Goal: Transaction & Acquisition: Purchase product/service

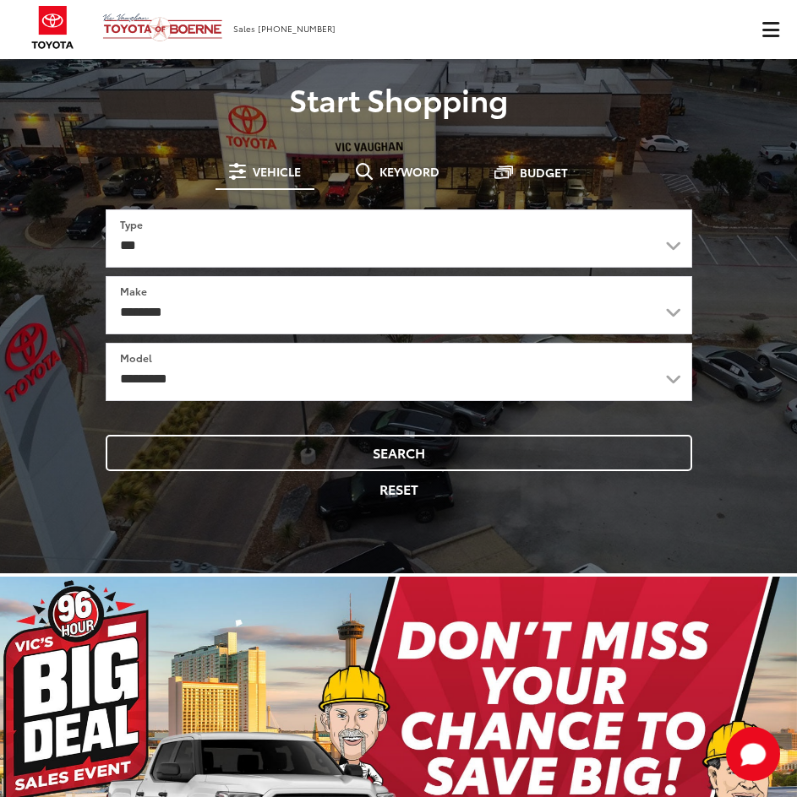
click at [760, 22] on button "Click to show site navigation" at bounding box center [769, 29] width 53 height 59
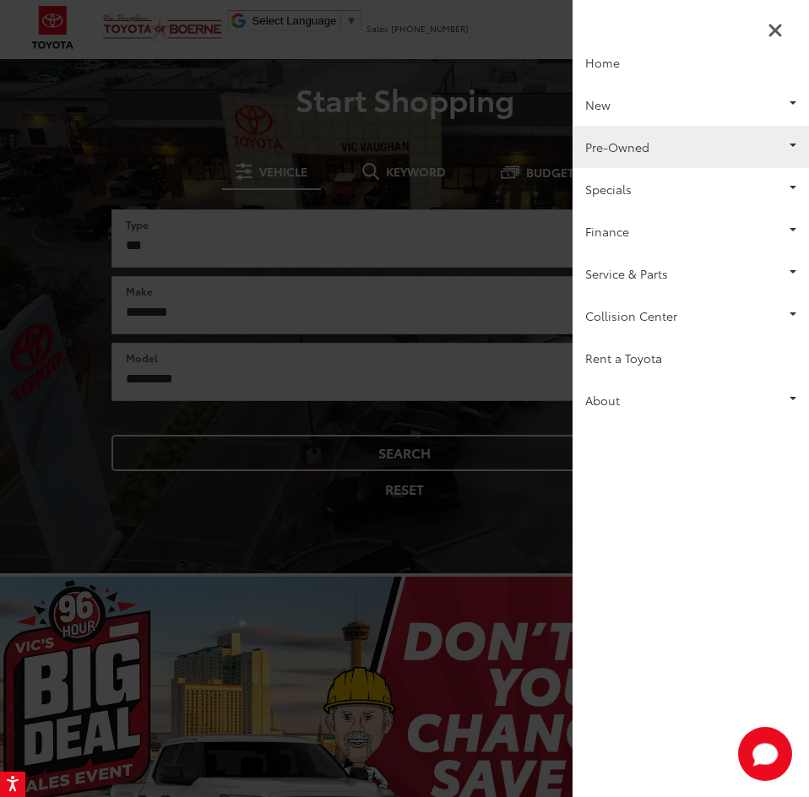
click at [737, 138] on link "Pre-Owned" at bounding box center [691, 147] width 237 height 42
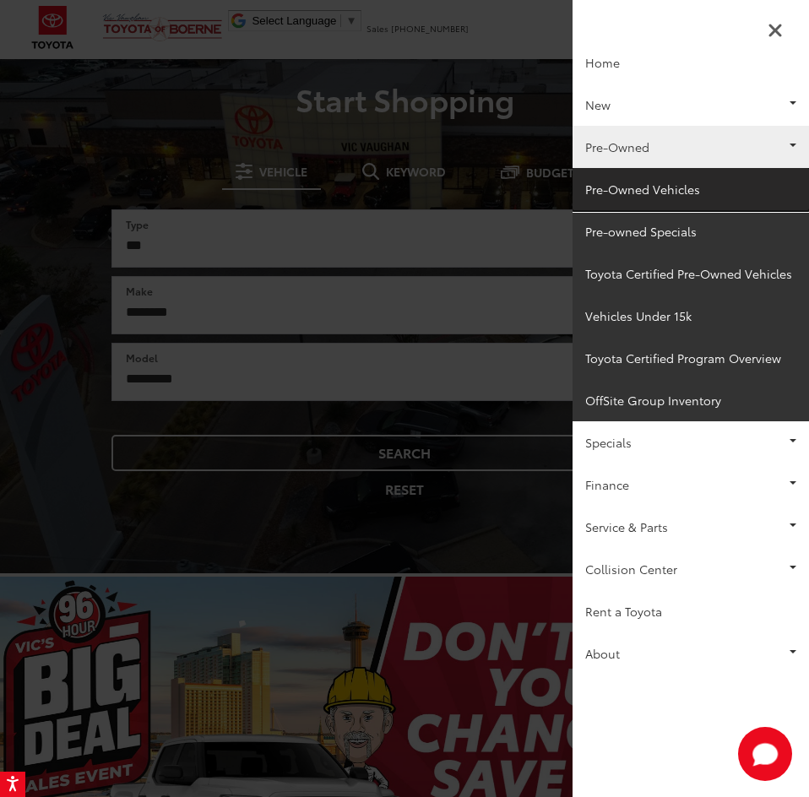
click at [625, 191] on link "Pre-Owned Vehicles" at bounding box center [691, 189] width 237 height 42
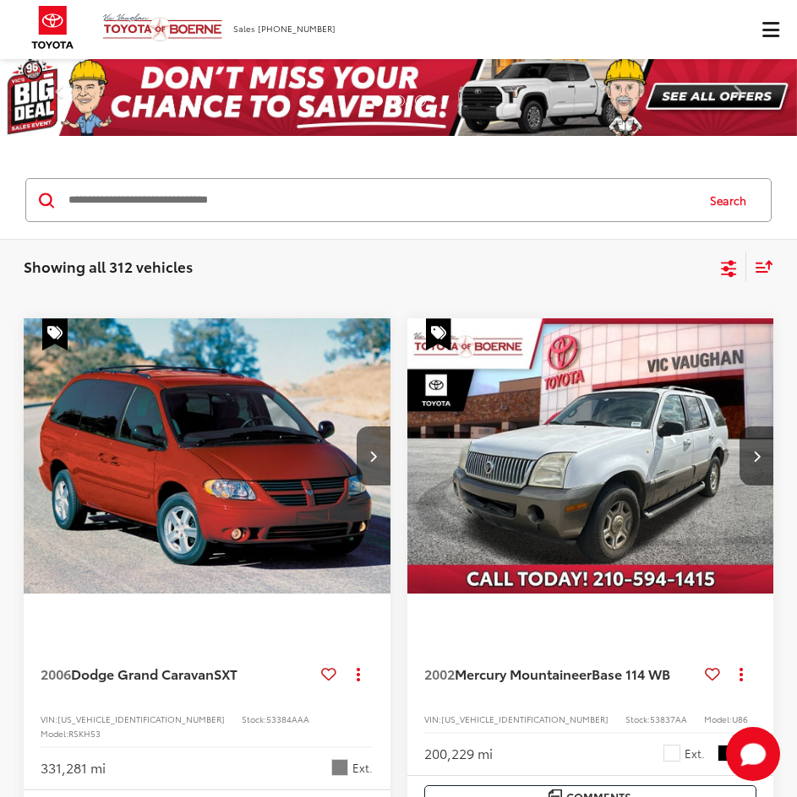
click at [345, 198] on input "Search by Make, Model, or Keyword" at bounding box center [380, 200] width 627 height 41
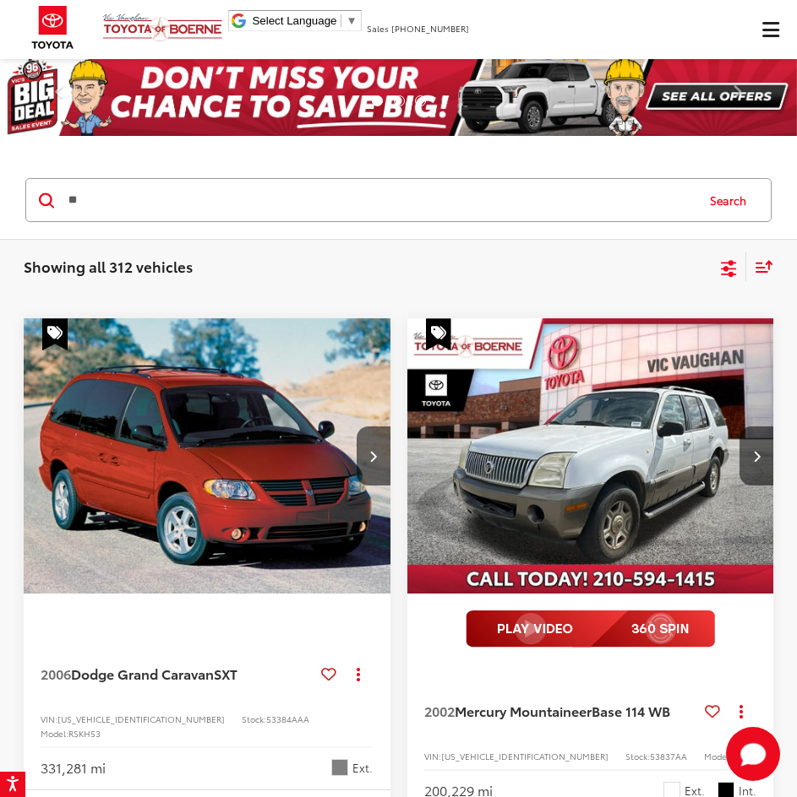
type input "*"
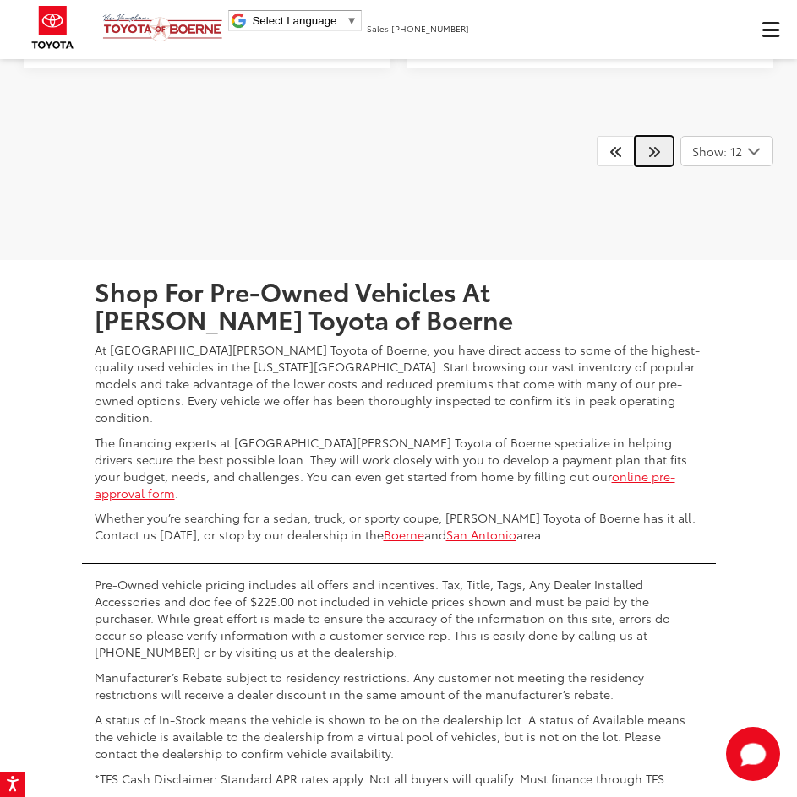
click at [646, 166] on link at bounding box center [653, 151] width 39 height 30
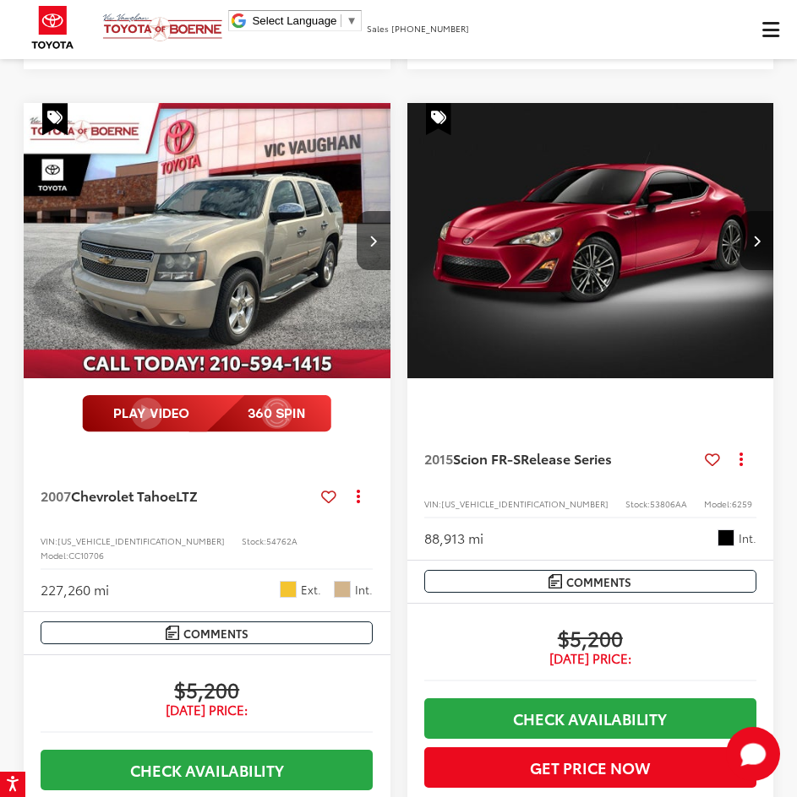
scroll to position [1098, 0]
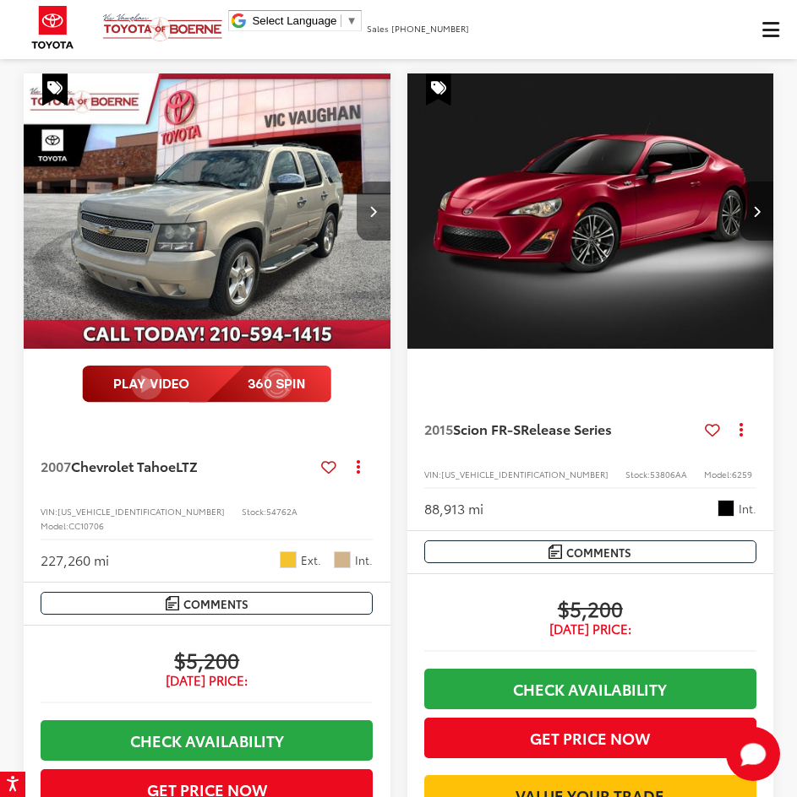
click at [374, 241] on button "Next image" at bounding box center [373, 211] width 34 height 59
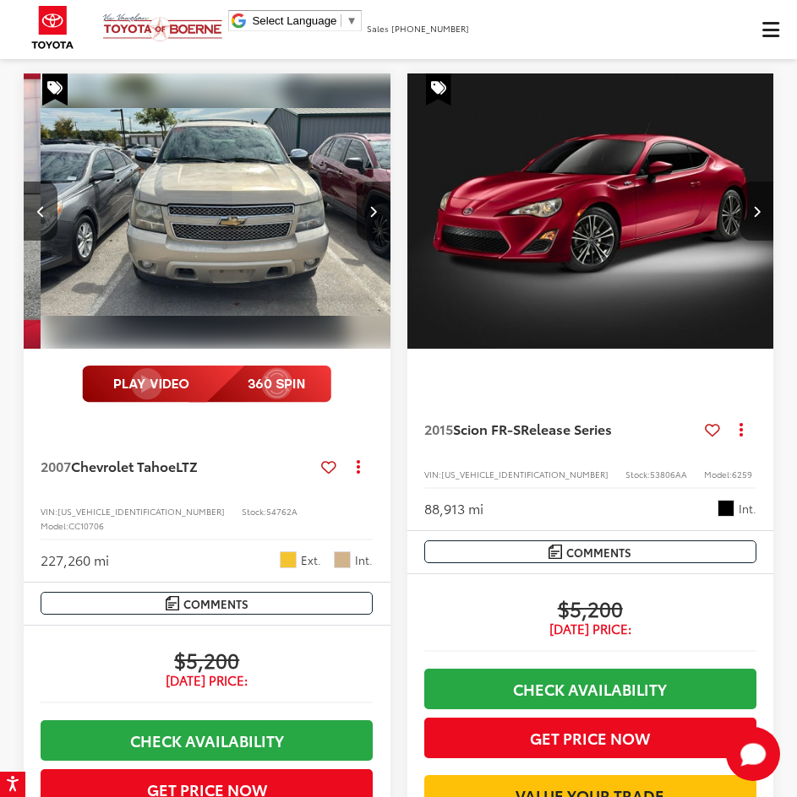
scroll to position [0, 369]
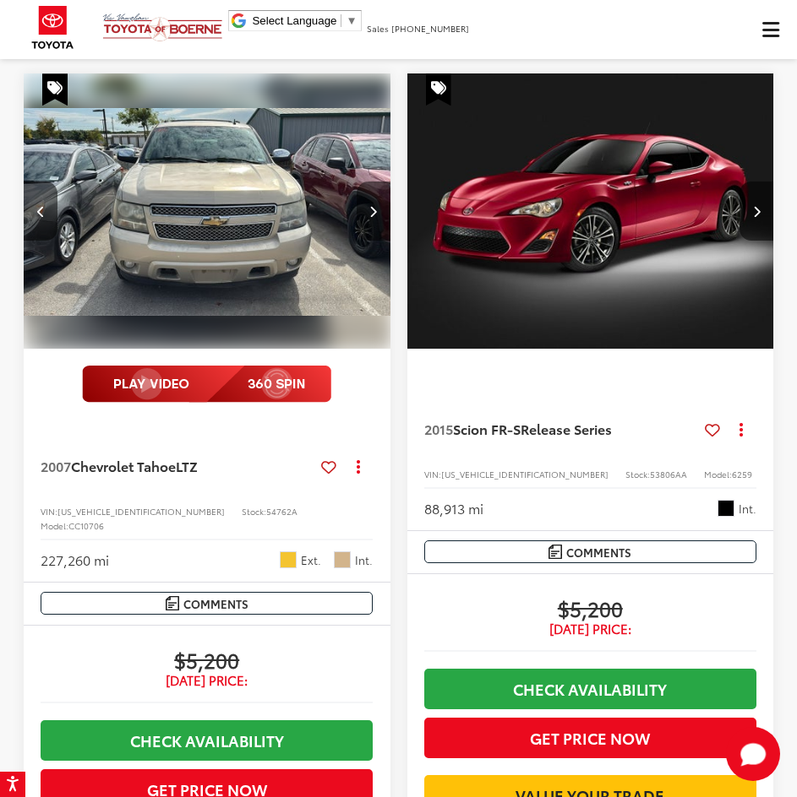
click at [377, 241] on button "Next image" at bounding box center [373, 211] width 34 height 59
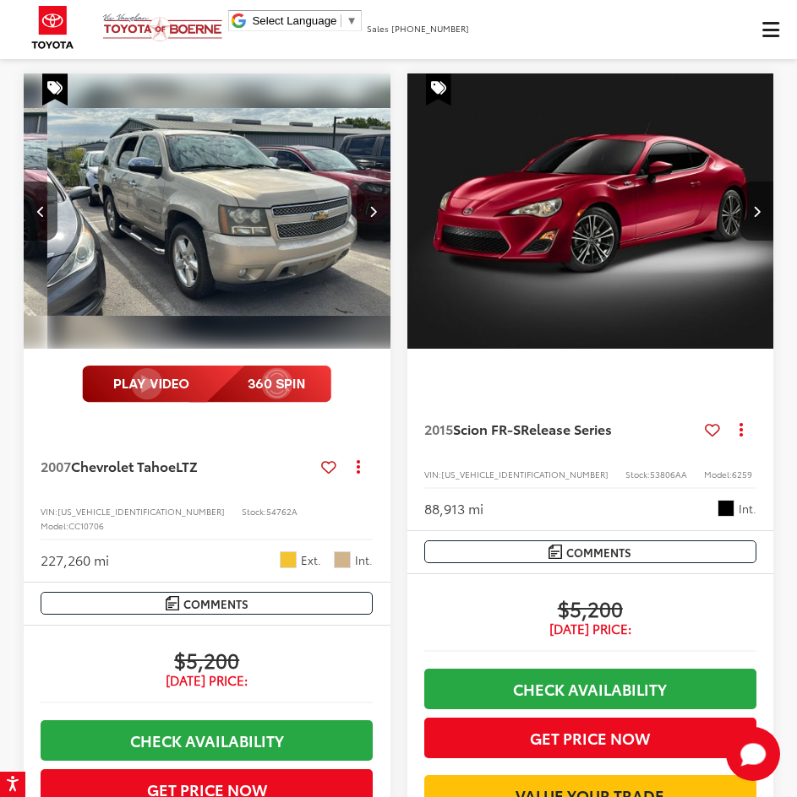
scroll to position [0, 737]
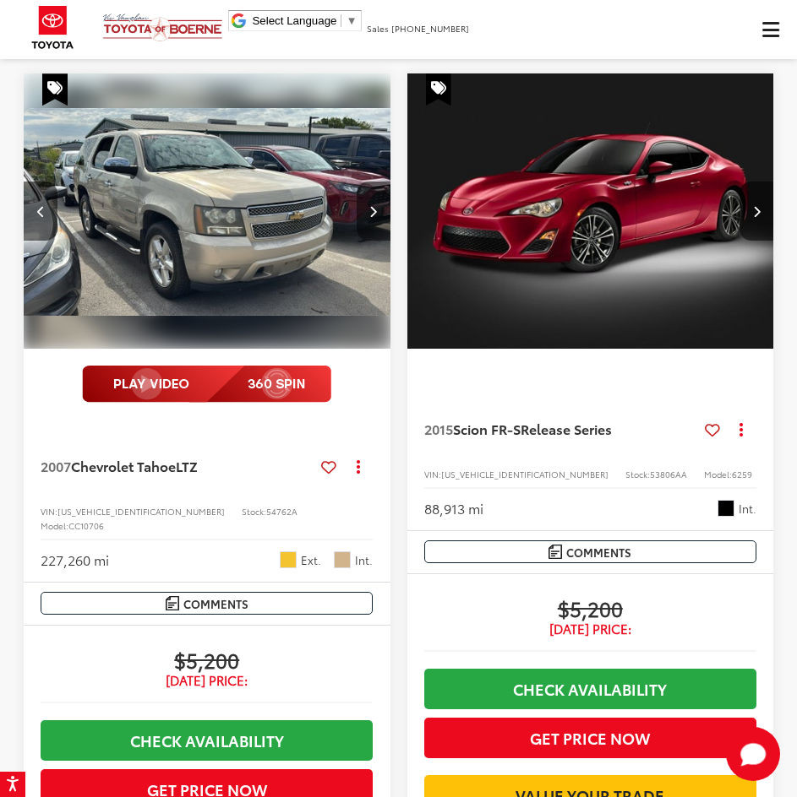
click at [377, 241] on button "Next image" at bounding box center [373, 211] width 34 height 59
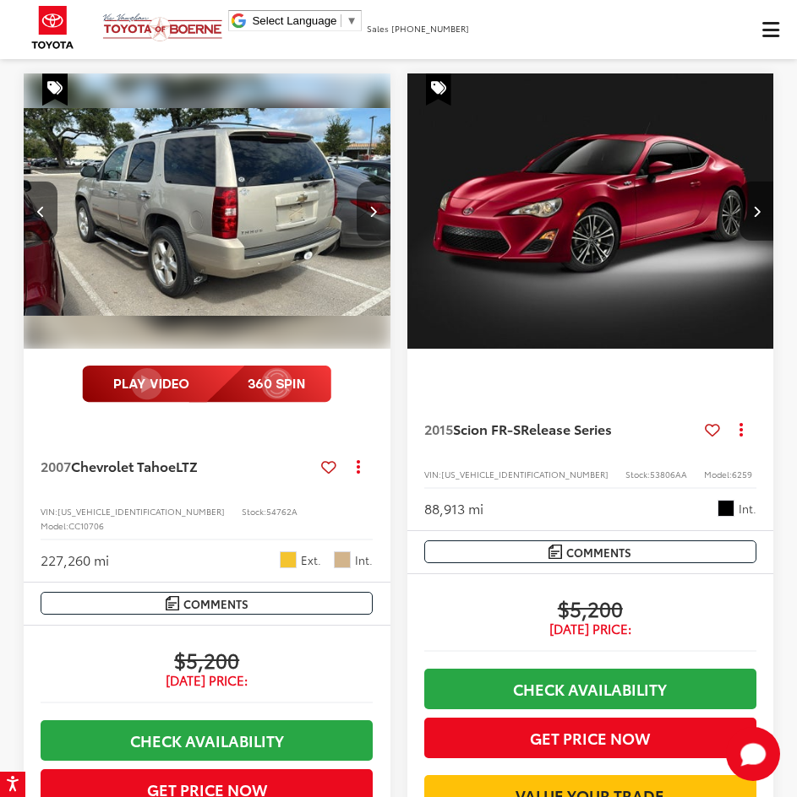
click at [377, 241] on button "Next image" at bounding box center [373, 211] width 34 height 59
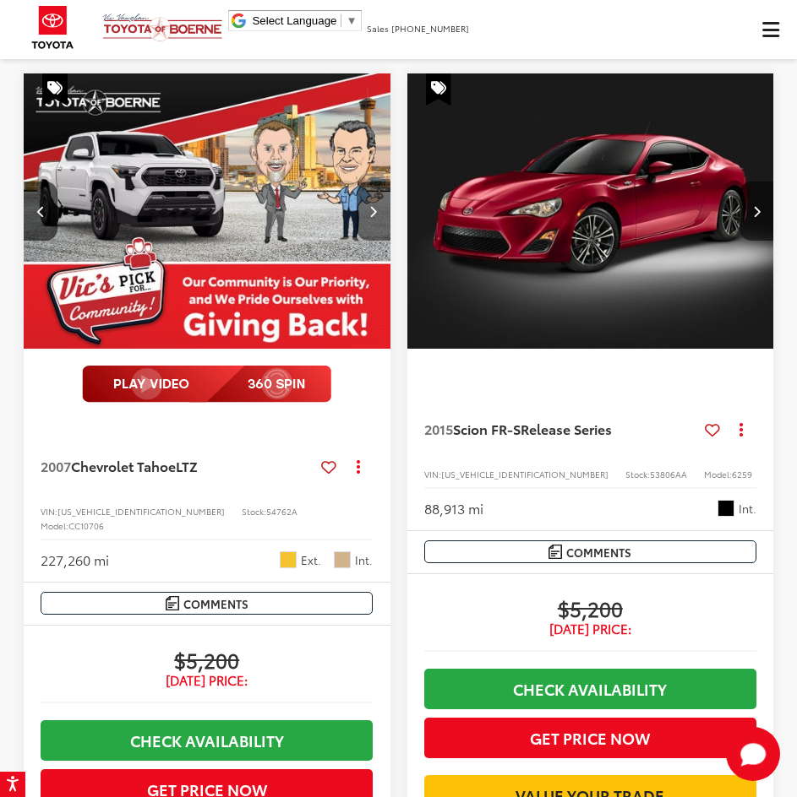
click at [377, 241] on button "Next image" at bounding box center [373, 211] width 34 height 59
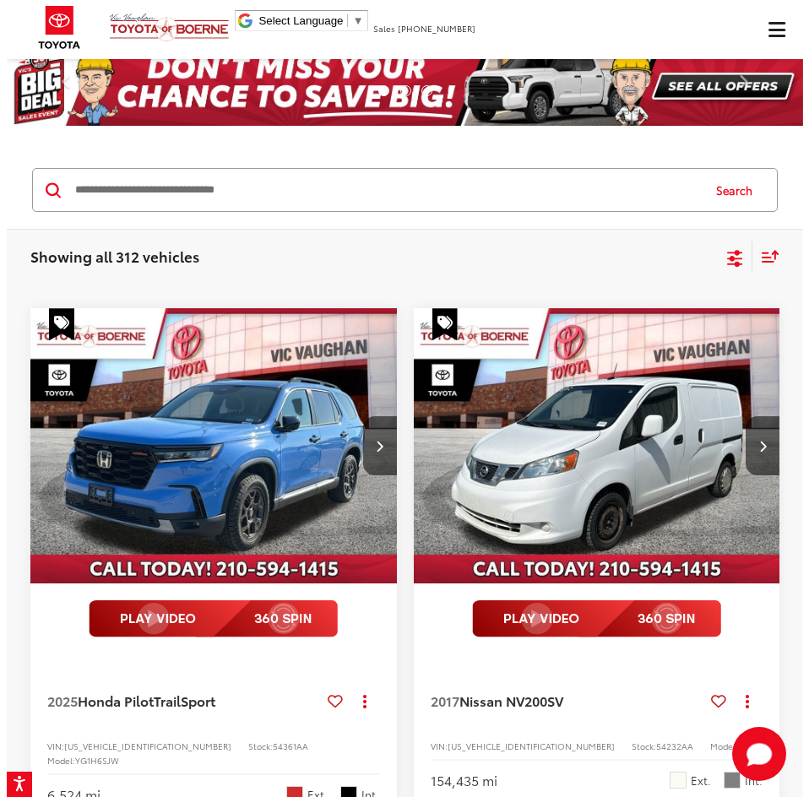
scroll to position [0, 0]
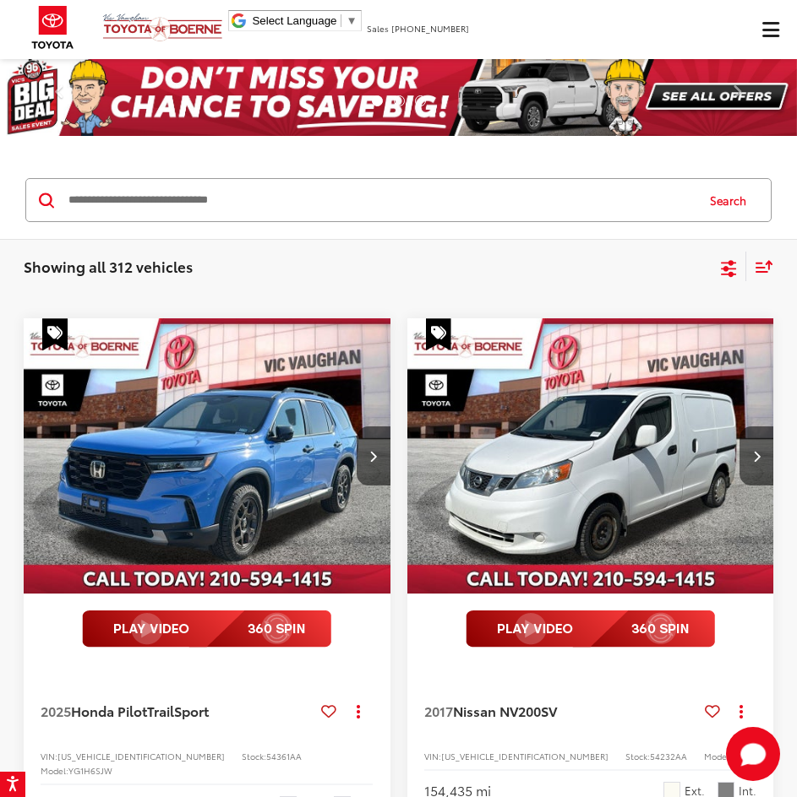
click at [779, 32] on button "Click to show site navigation" at bounding box center [769, 29] width 53 height 59
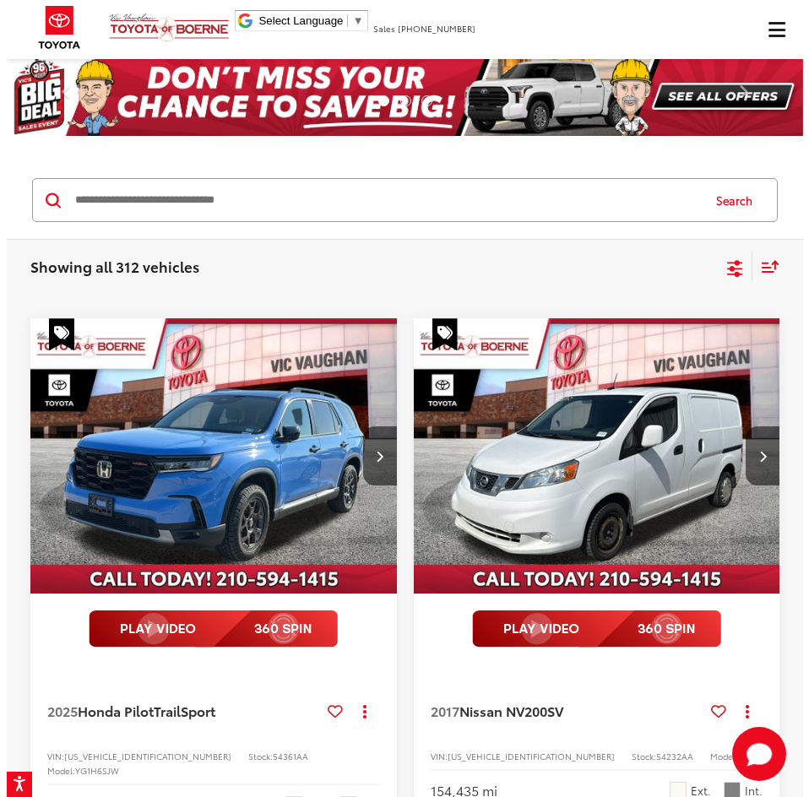
scroll to position [0, 1875]
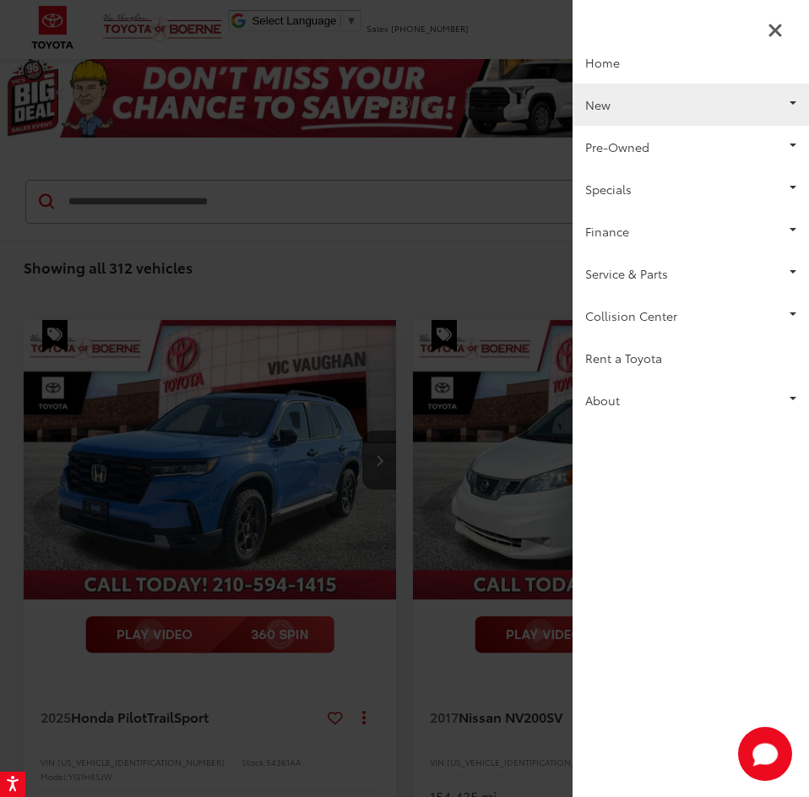
click at [651, 100] on link "New" at bounding box center [691, 105] width 237 height 42
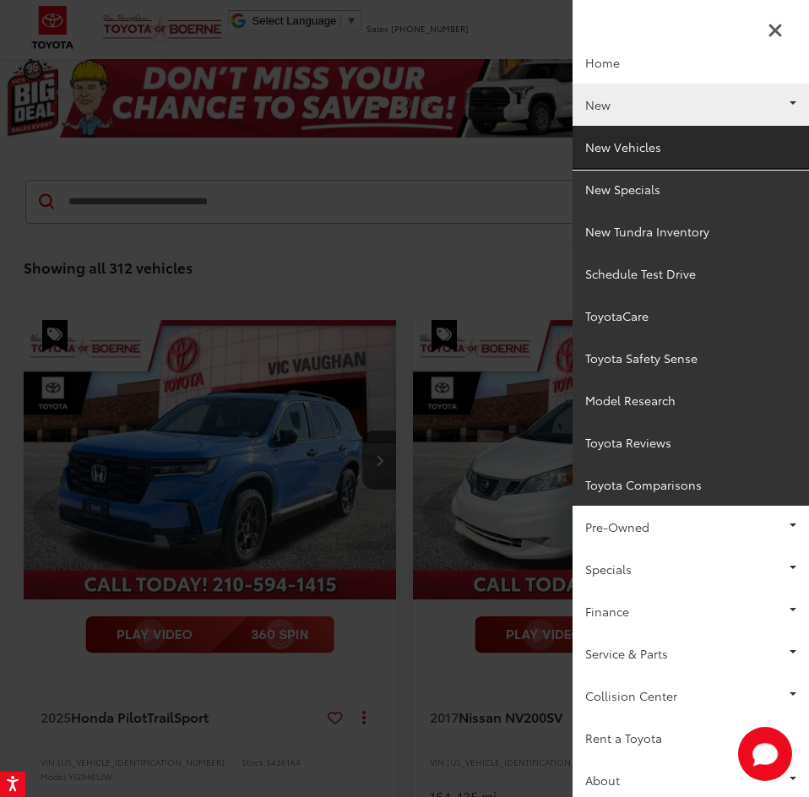
click at [650, 150] on link "New Vehicles" at bounding box center [691, 147] width 237 height 42
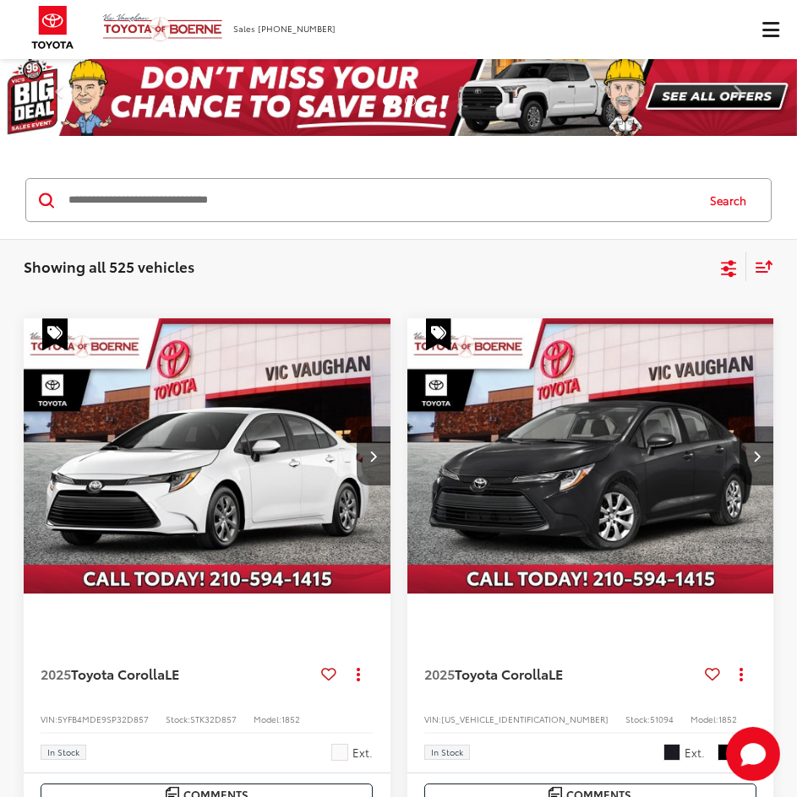
click at [288, 171] on div "Search" at bounding box center [398, 200] width 797 height 79
drag, startPoint x: 286, startPoint y: 172, endPoint x: 231, endPoint y: 215, distance: 70.5
click at [231, 215] on input "Search by Make, Model, or Keyword" at bounding box center [380, 200] width 627 height 41
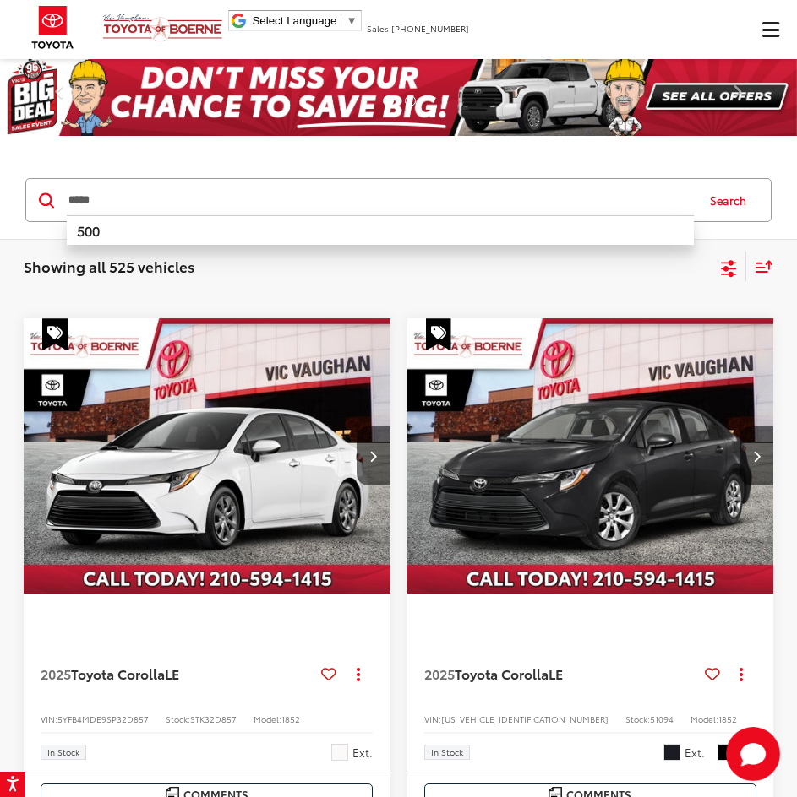
type input "*****"
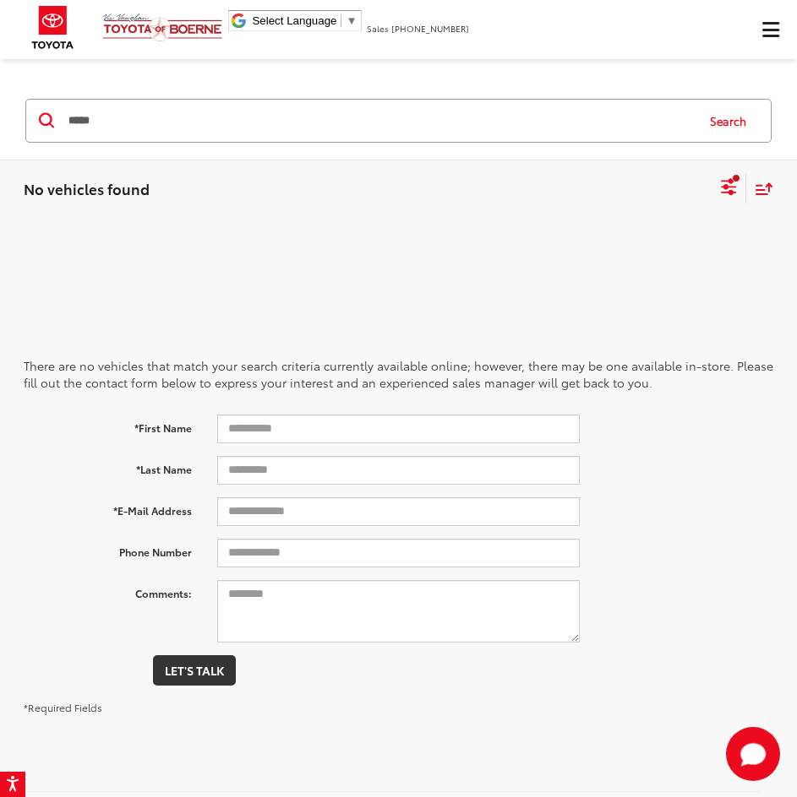
click at [117, 108] on input "*****" at bounding box center [380, 121] width 627 height 41
click at [121, 128] on input "*****" at bounding box center [380, 121] width 627 height 41
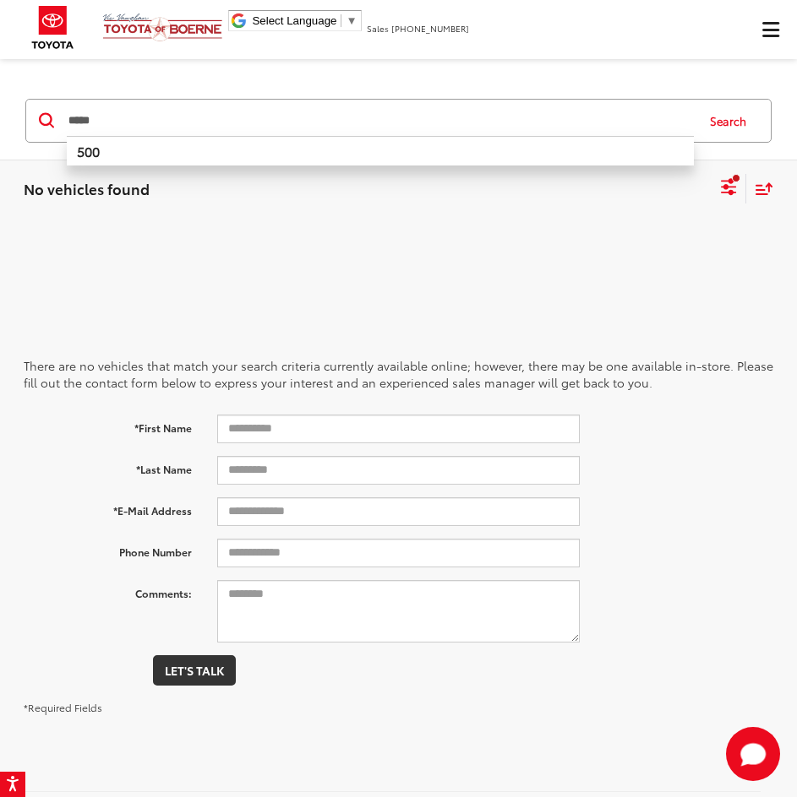
type input "*****"
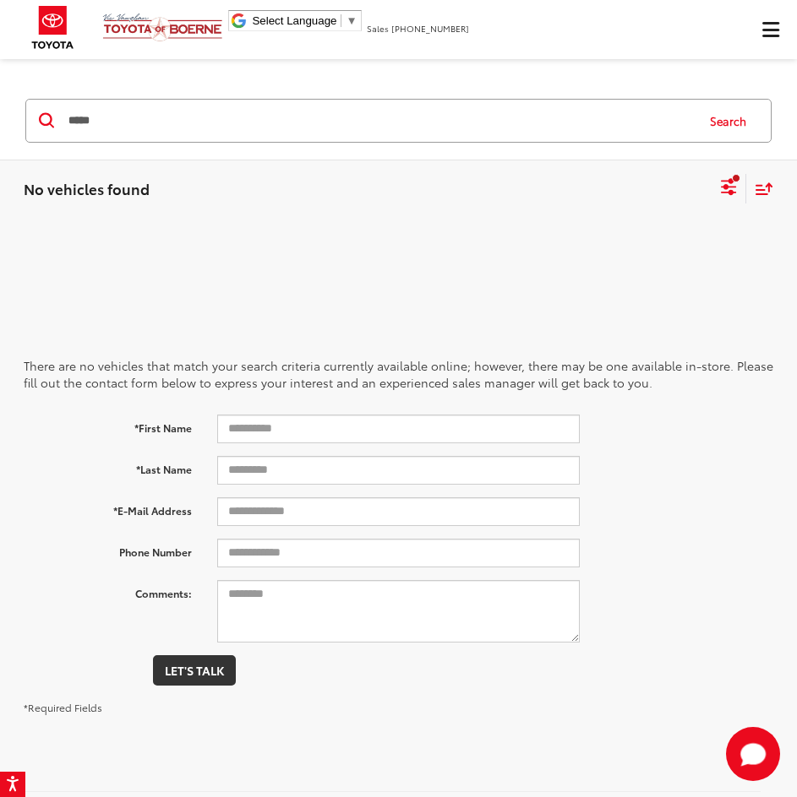
click at [126, 121] on input "*****" at bounding box center [380, 121] width 627 height 41
click at [148, 9] on ul "[PERSON_NAME] Toyota of Boerne" at bounding box center [122, 27] width 210 height 55
click at [148, 36] on img at bounding box center [162, 28] width 121 height 30
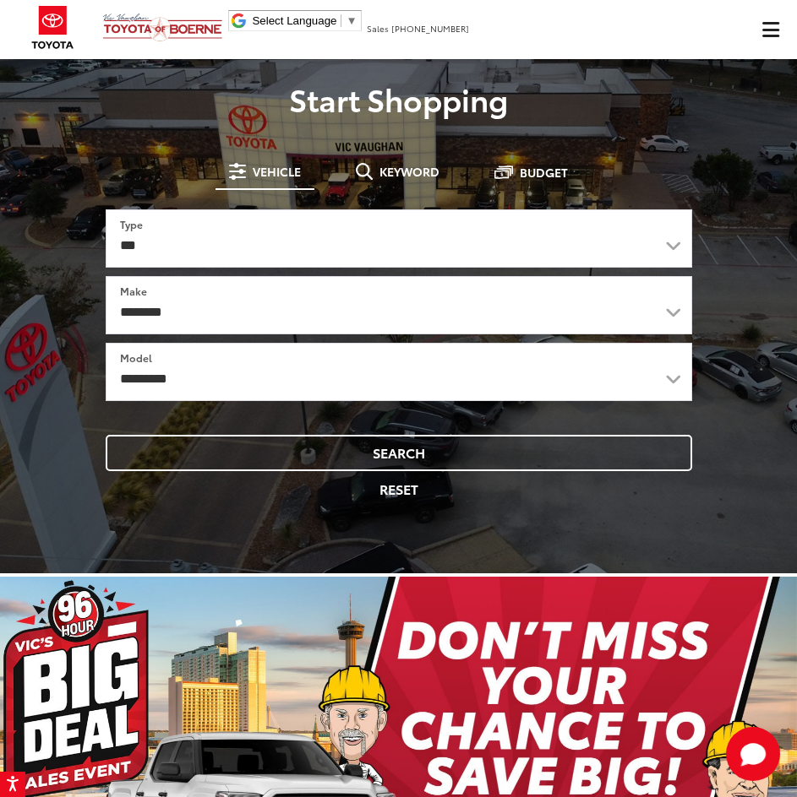
click at [775, 35] on span "Click to show site navigation" at bounding box center [770, 30] width 17 height 14
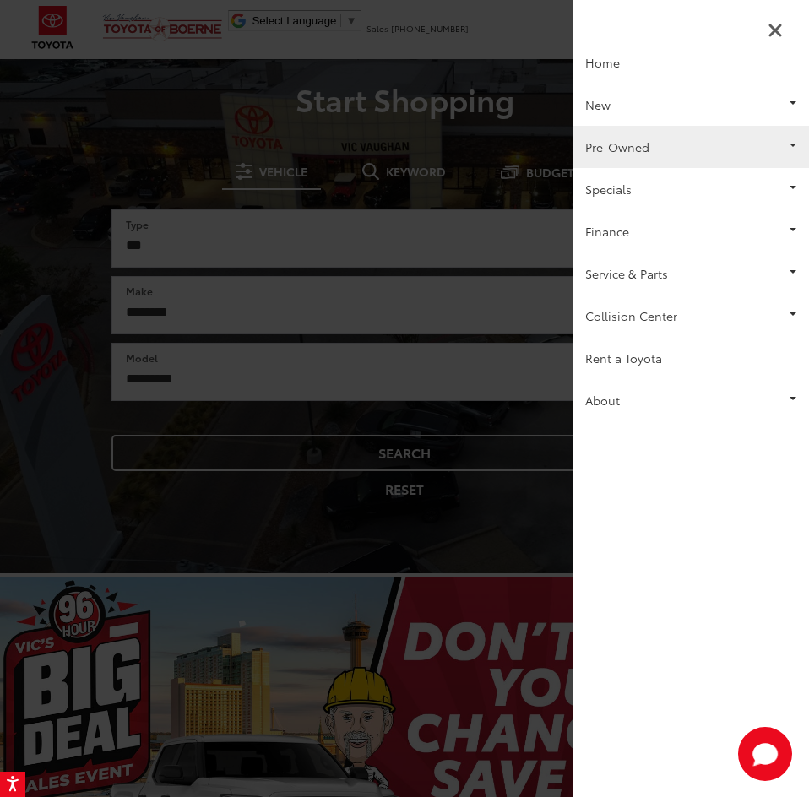
click at [703, 144] on link "Pre-Owned" at bounding box center [691, 147] width 237 height 42
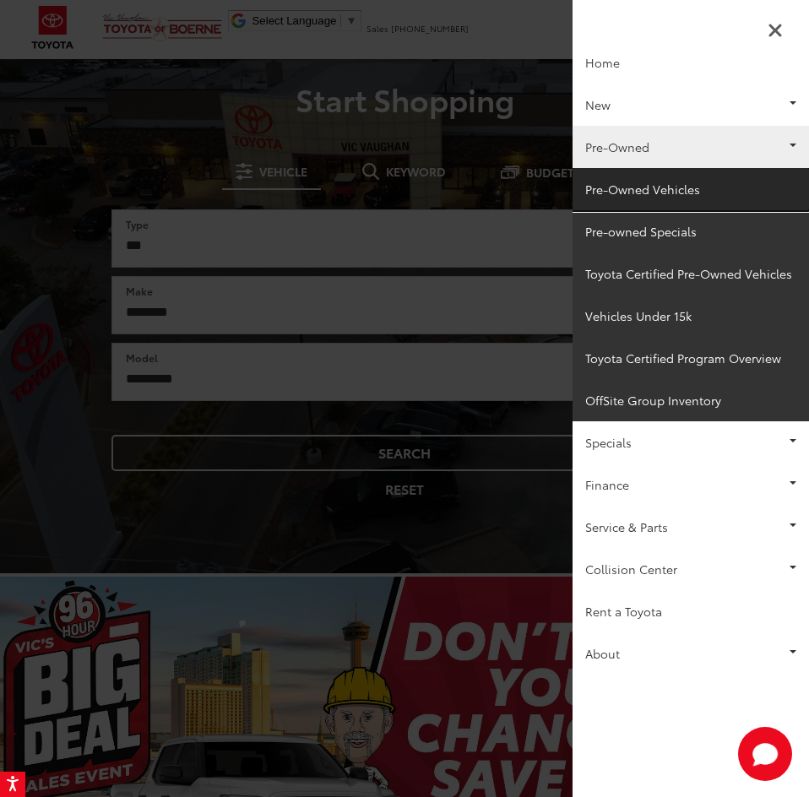
click at [662, 197] on link "Pre-Owned Vehicles" at bounding box center [691, 189] width 237 height 42
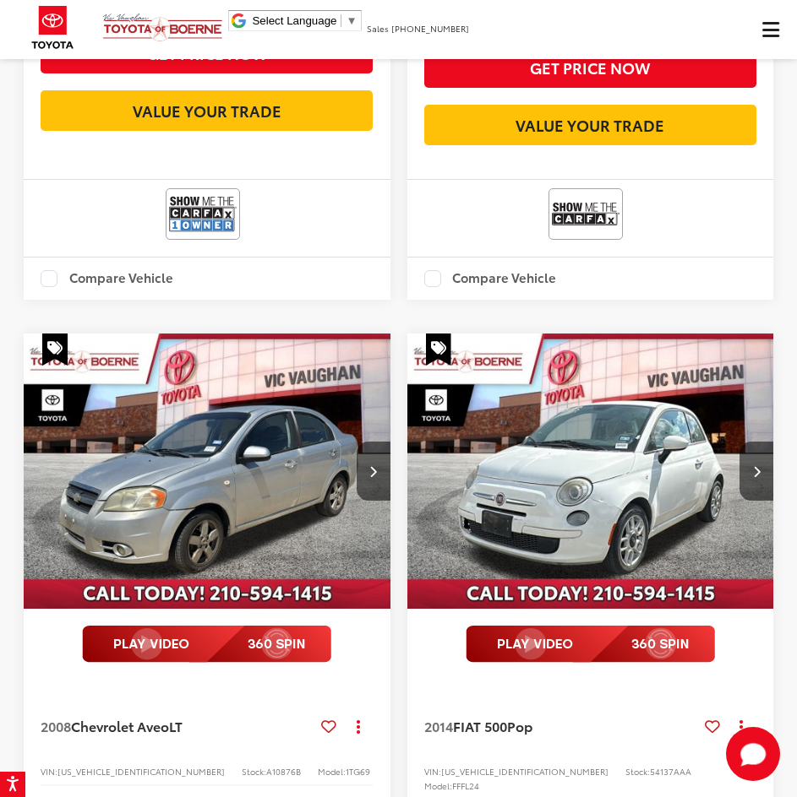
scroll to position [1800, 0]
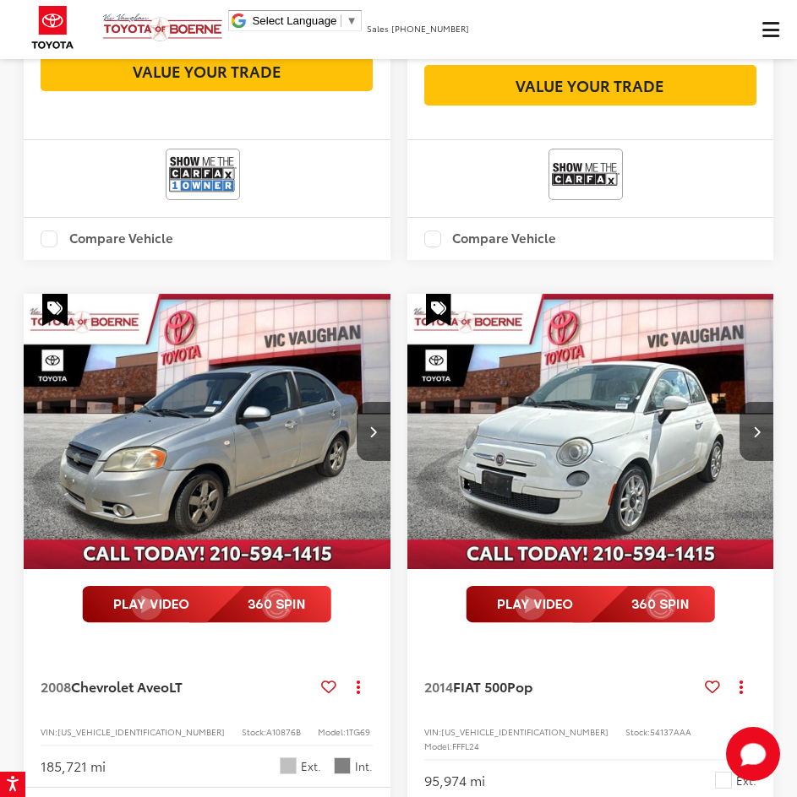
click at [113, 149] on div at bounding box center [207, 175] width 332 height 52
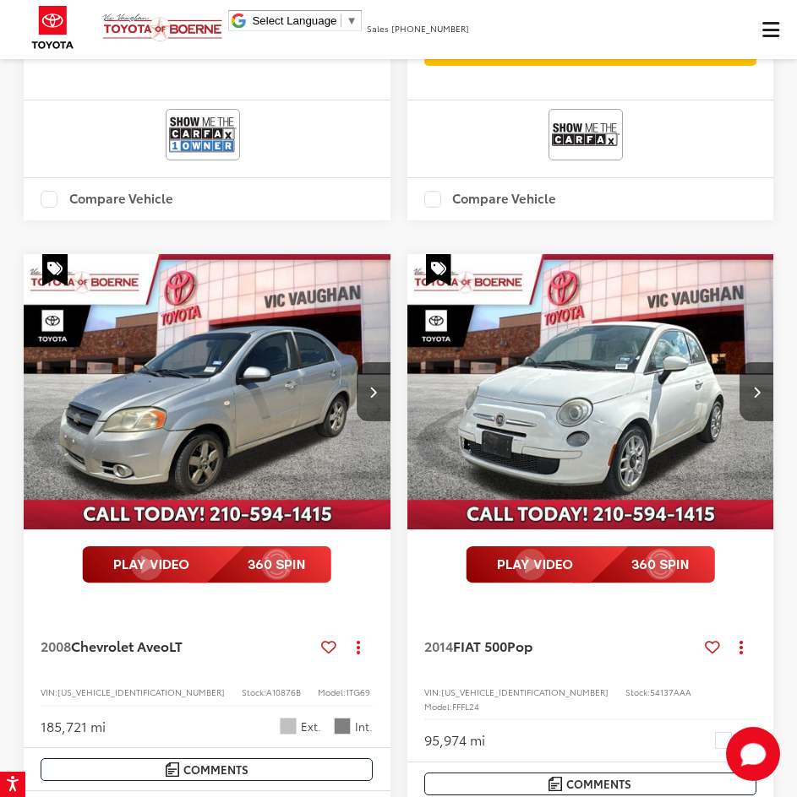
scroll to position [1760, 0]
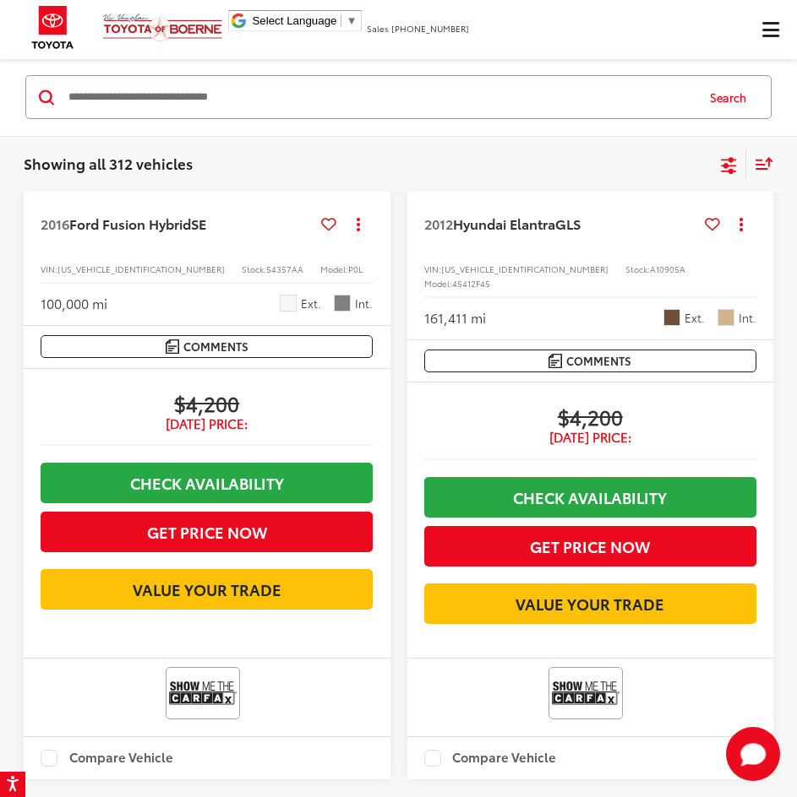
scroll to position [5134, 0]
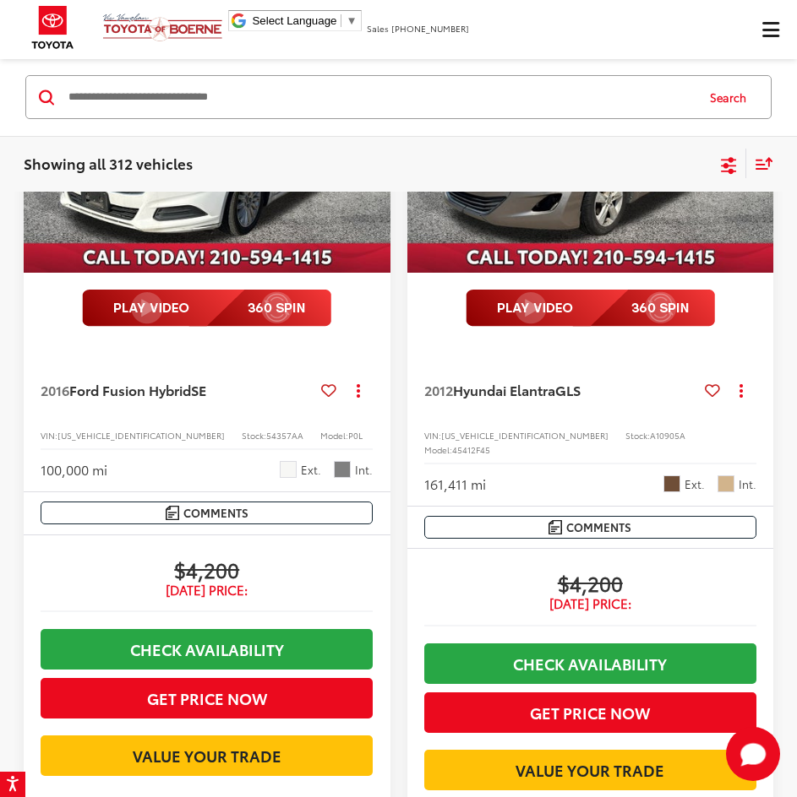
click at [163, 83] on input "Search by Make, Model, or Keyword" at bounding box center [380, 98] width 627 height 41
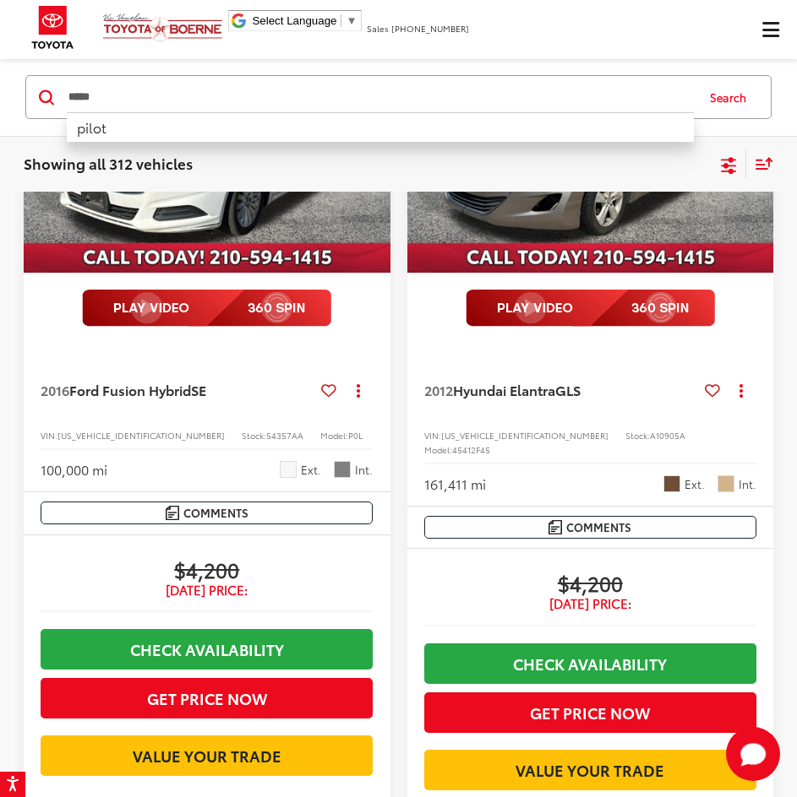
type input "*****"
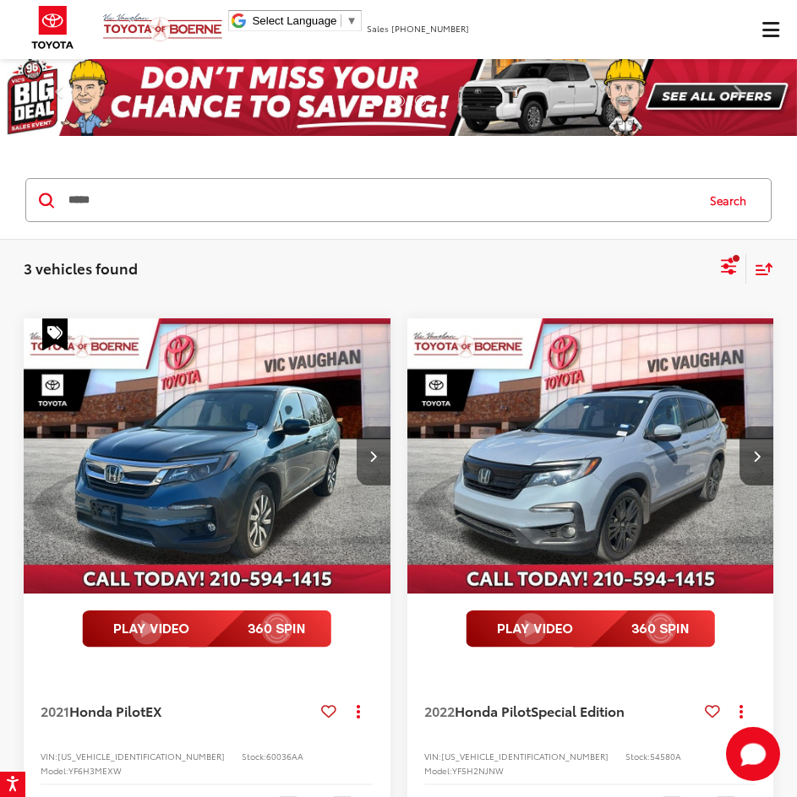
click at [368, 452] on button "Next image" at bounding box center [373, 456] width 34 height 59
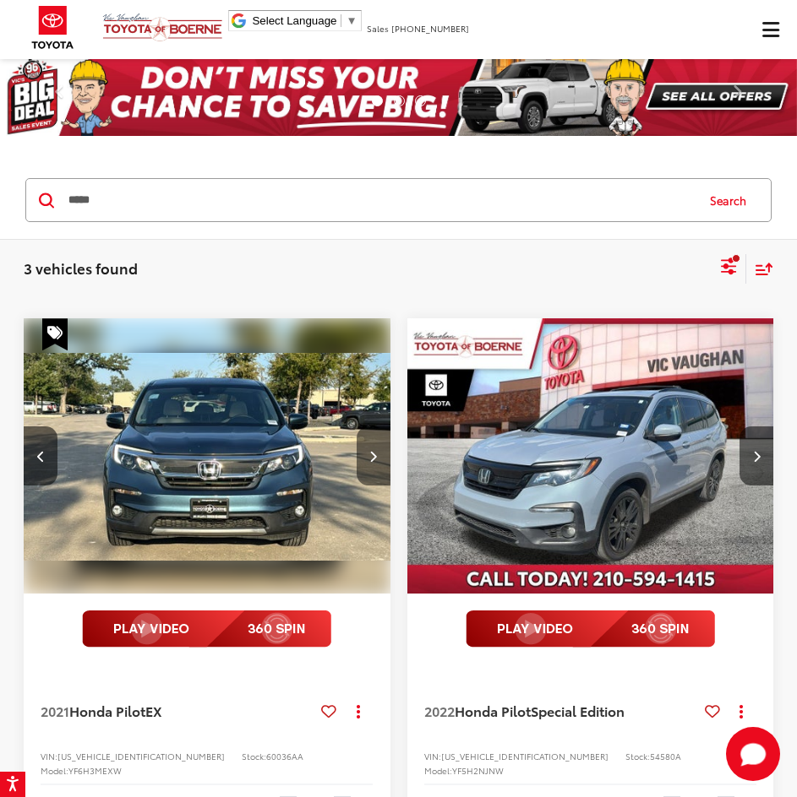
click at [368, 452] on button "Next image" at bounding box center [373, 456] width 34 height 59
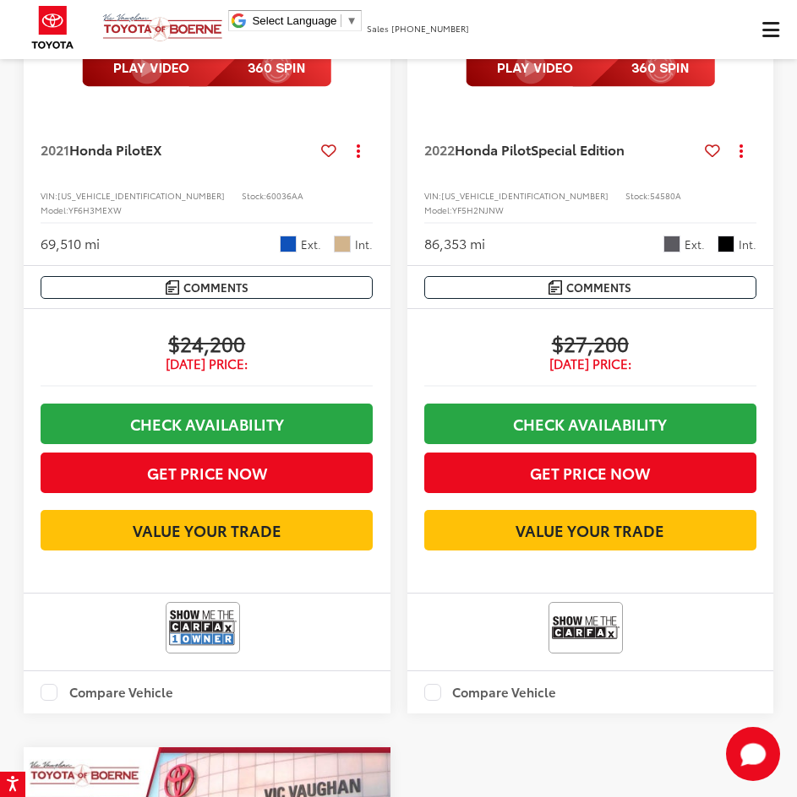
scroll to position [191, 0]
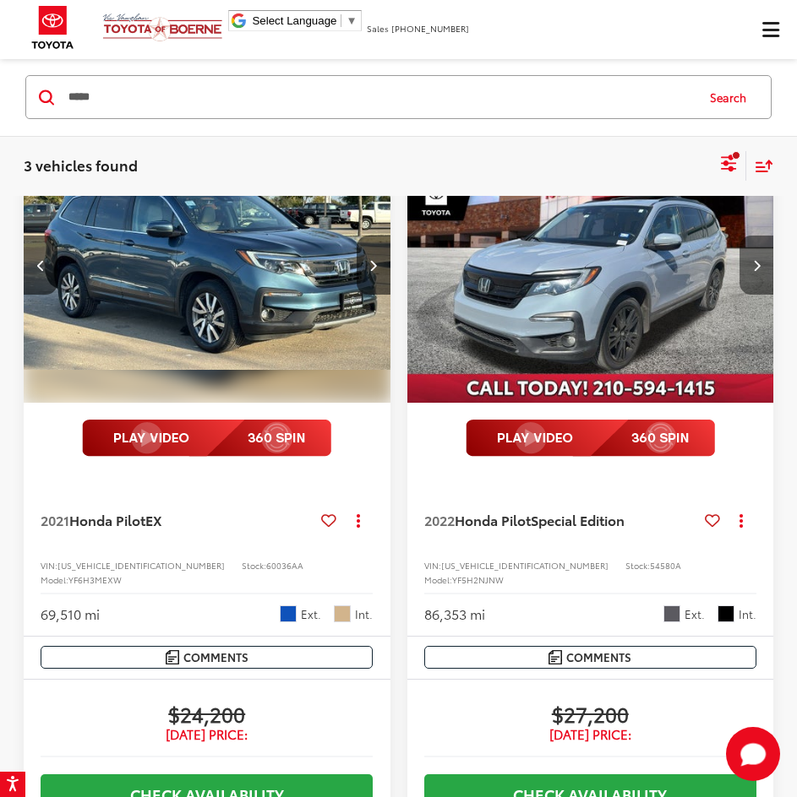
click at [756, 265] on icon "Next image" at bounding box center [757, 265] width 8 height 12
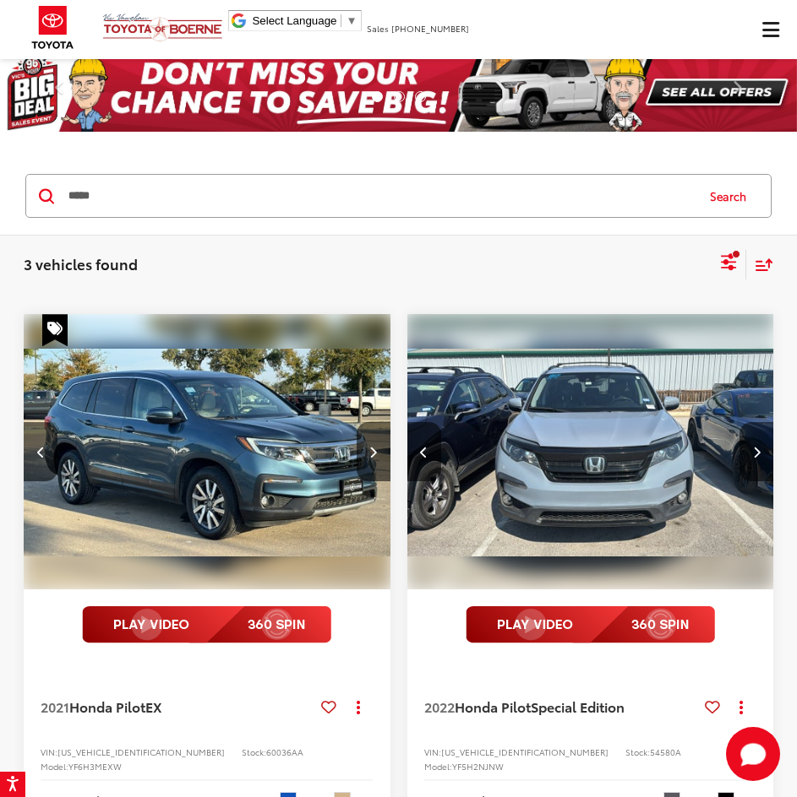
scroll to position [0, 0]
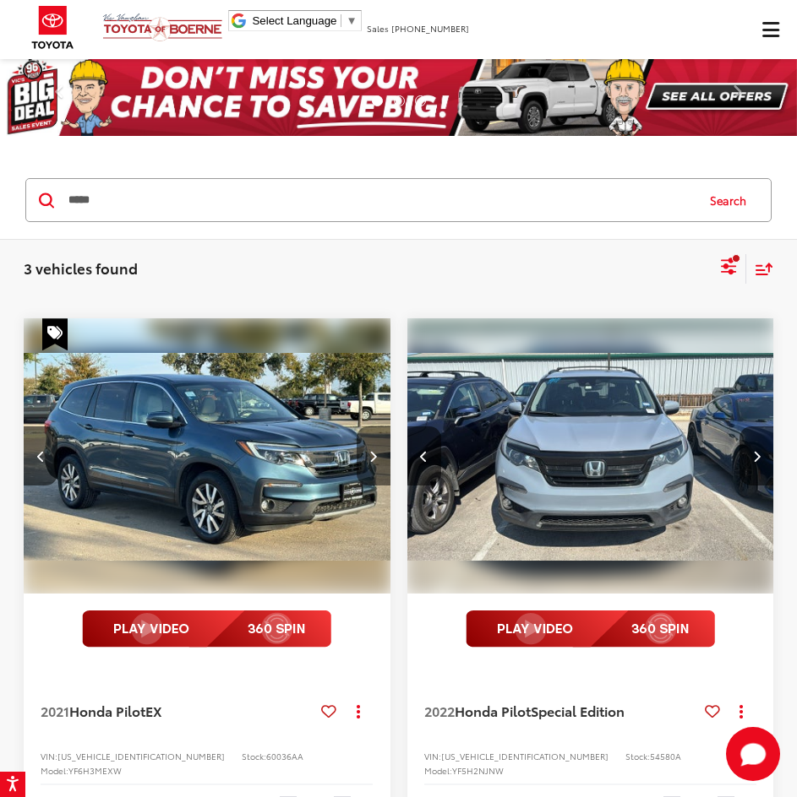
click at [369, 443] on button "Next image" at bounding box center [373, 456] width 34 height 59
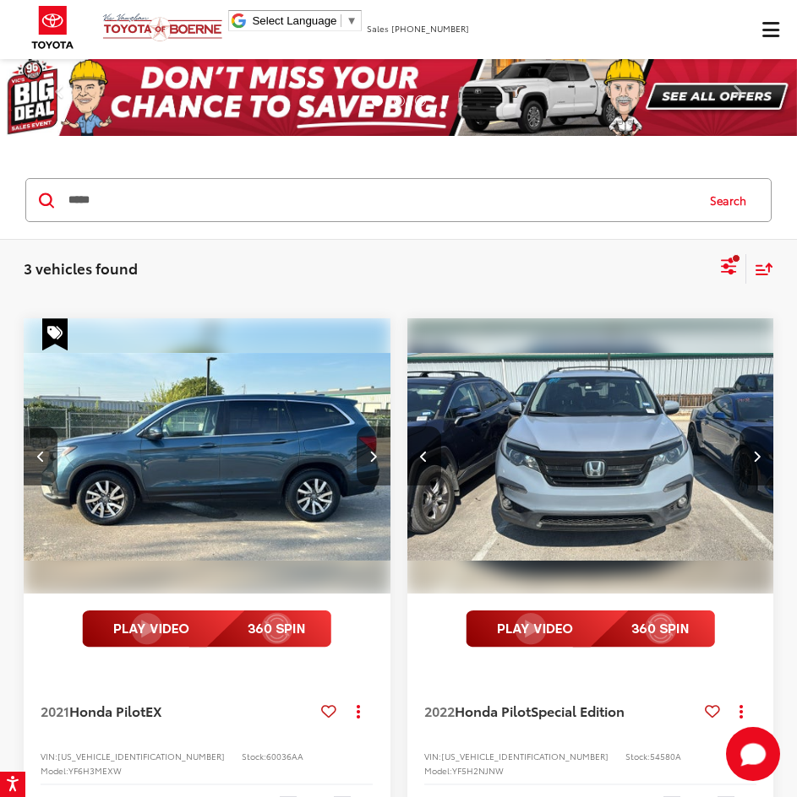
click at [369, 468] on button "Next image" at bounding box center [373, 456] width 34 height 59
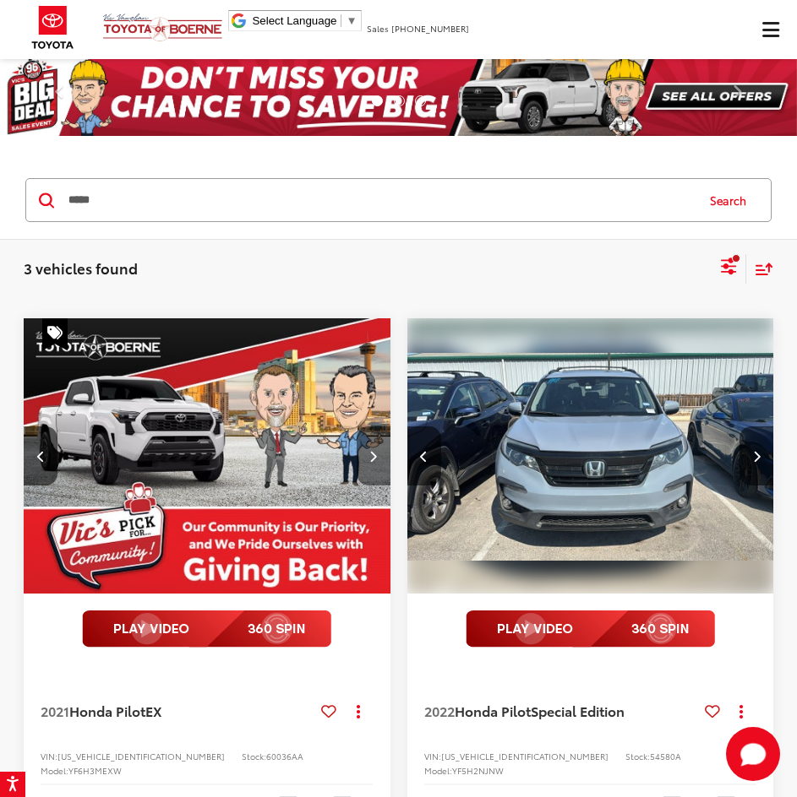
click at [369, 468] on button "Next image" at bounding box center [373, 456] width 34 height 59
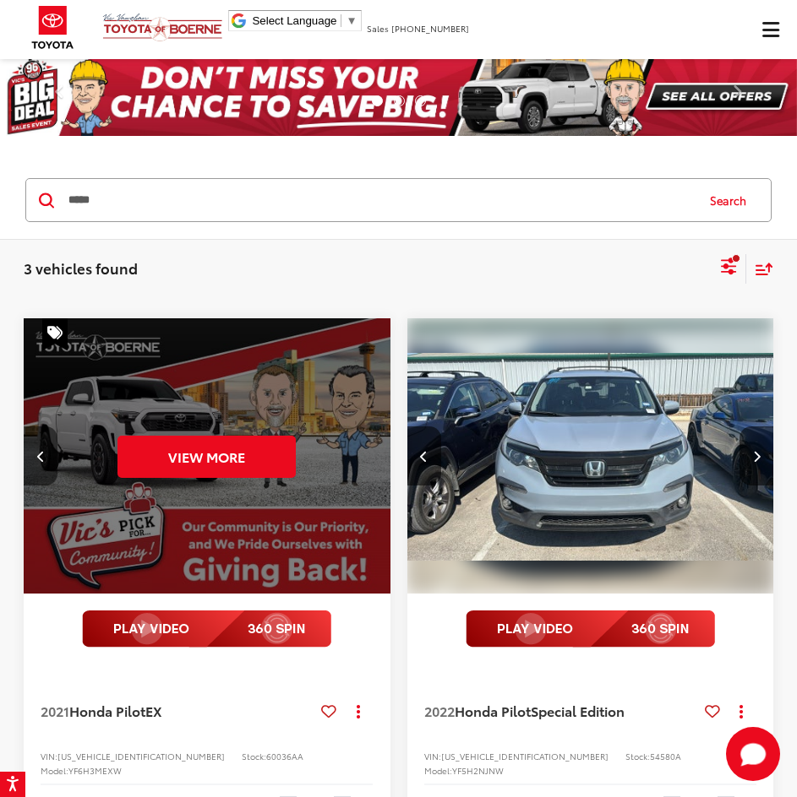
click at [46, 456] on button "Previous image" at bounding box center [41, 456] width 34 height 59
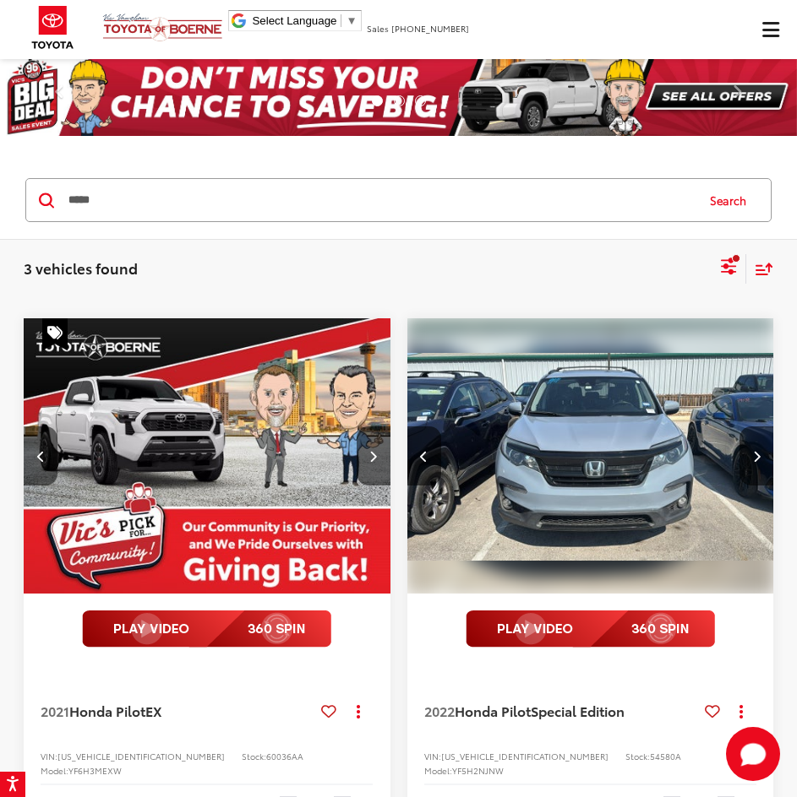
click at [46, 455] on button "Previous image" at bounding box center [41, 456] width 34 height 59
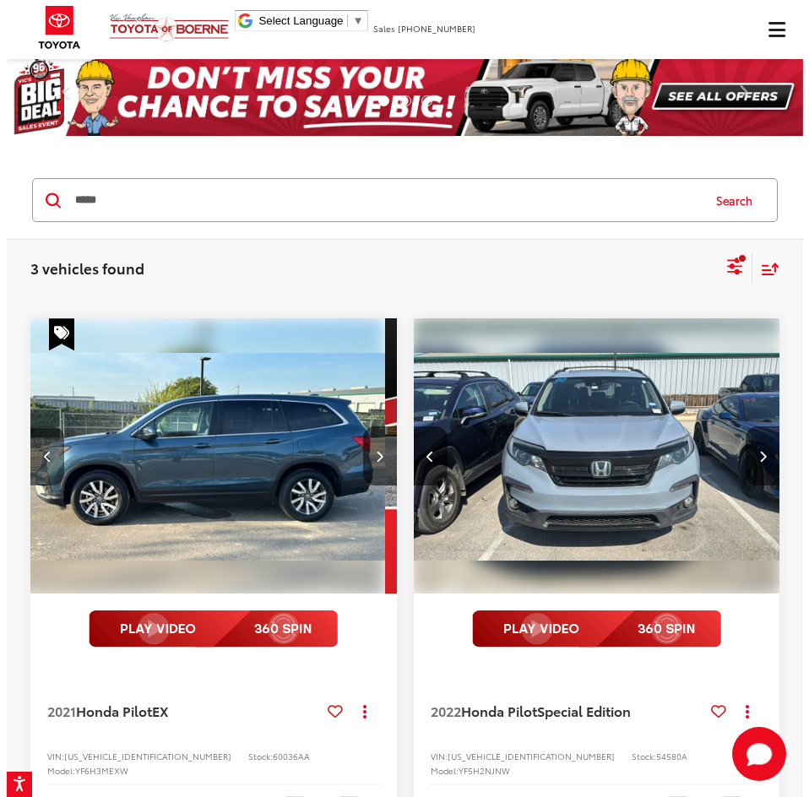
scroll to position [0, 1107]
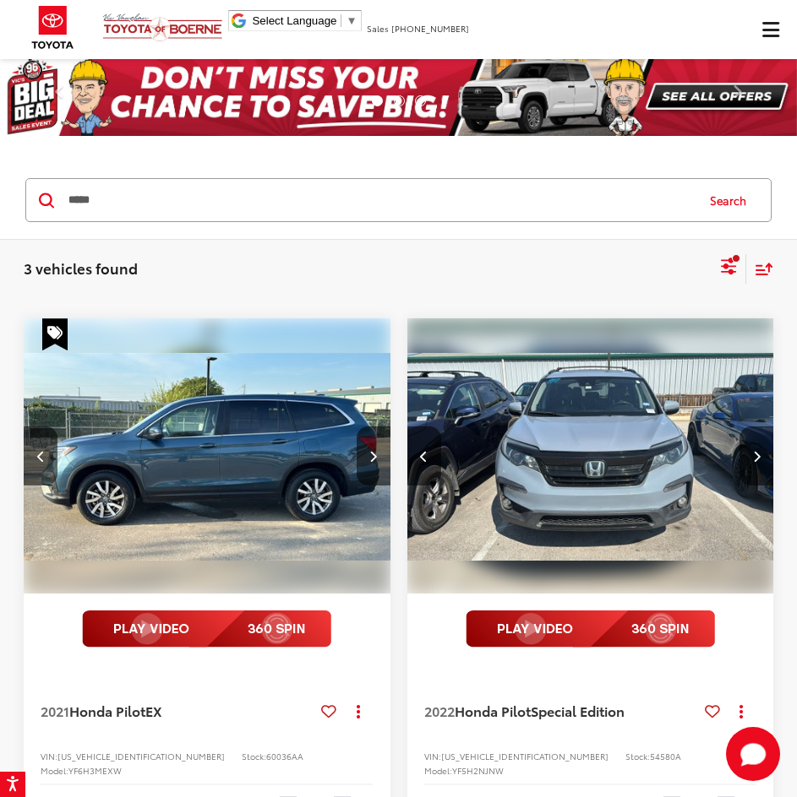
click at [394, 286] on div "3 vehicles found pilot Clear All + 0 test Sort Price: High to Low Price: Low to…" at bounding box center [398, 269] width 749 height 34
click at [0, 295] on html "Accessibility Screen-Reader Guide, Feedback, and Issue Reporting | New window V…" at bounding box center [398, 398] width 797 height 797
click at [119, 277] on span "3 vehicles found" at bounding box center [81, 268] width 114 height 20
drag, startPoint x: 156, startPoint y: 268, endPoint x: -30, endPoint y: 260, distance: 186.8
click at [0, 260] on html "Accessibility Screen-Reader Guide, Feedback, and Issue Reporting | New window V…" at bounding box center [398, 398] width 797 height 797
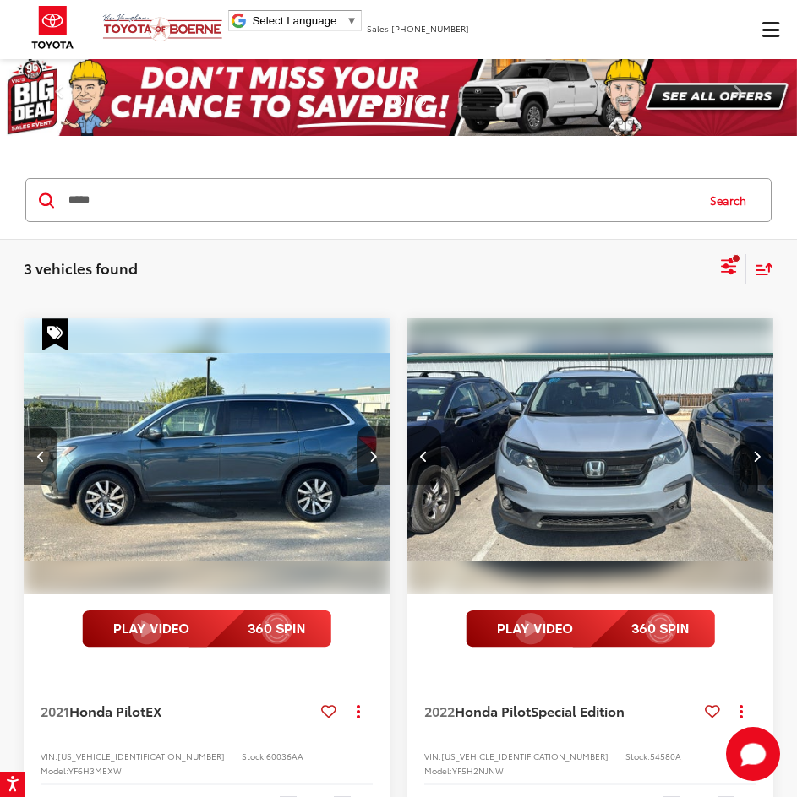
click at [333, 280] on div "3 vehicles found pilot Clear All + 0 test Sort Price: High to Low Price: Low to…" at bounding box center [398, 269] width 749 height 34
click at [766, 281] on div "Sort" at bounding box center [759, 269] width 27 height 30
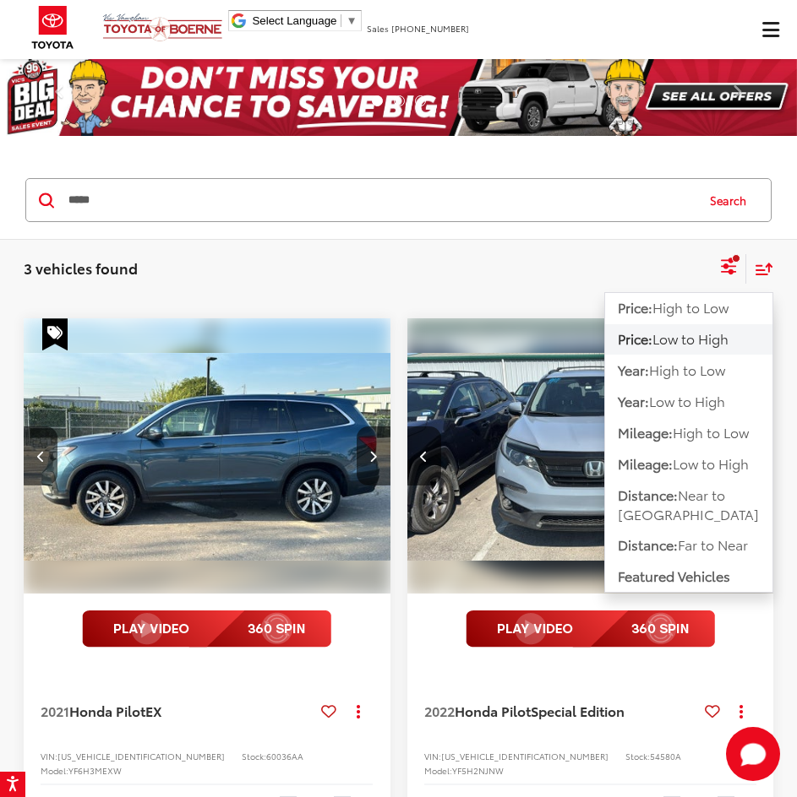
click at [781, 17] on button "Click to show site navigation" at bounding box center [769, 29] width 53 height 59
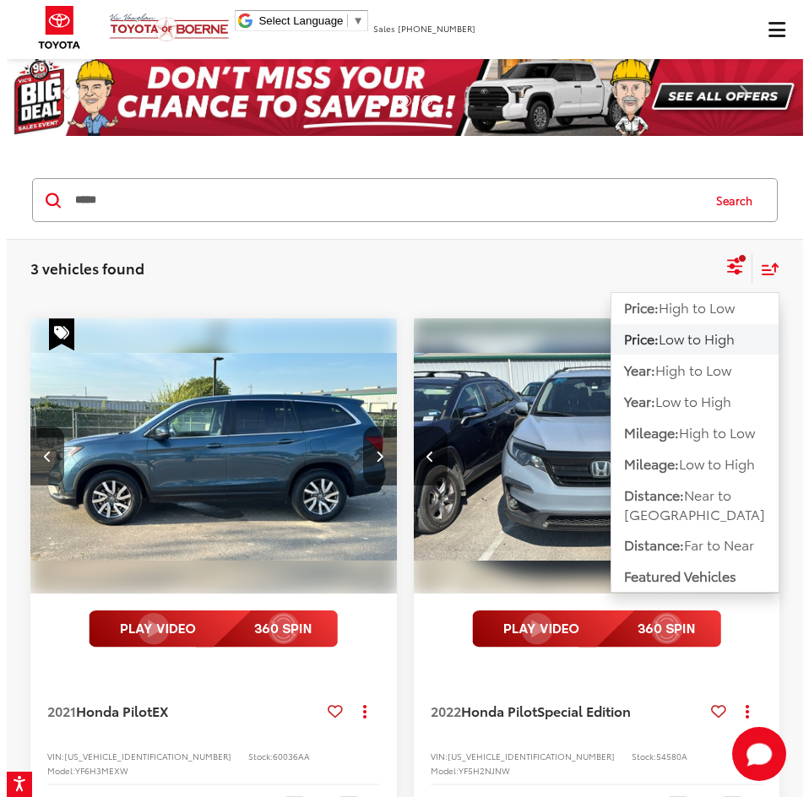
scroll to position [0, 1125]
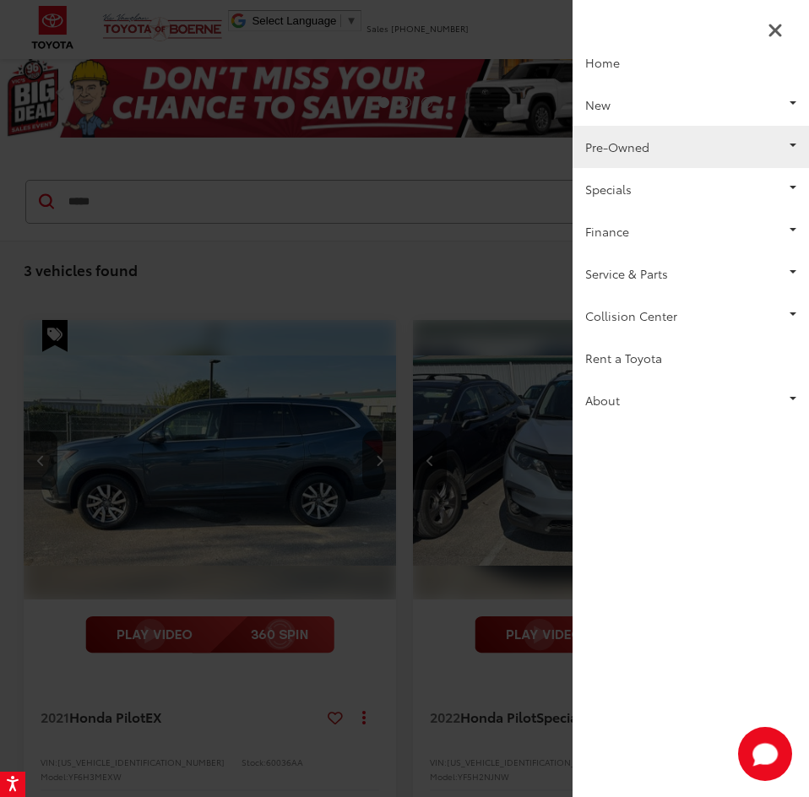
click at [634, 133] on link "Pre-Owned" at bounding box center [691, 147] width 237 height 42
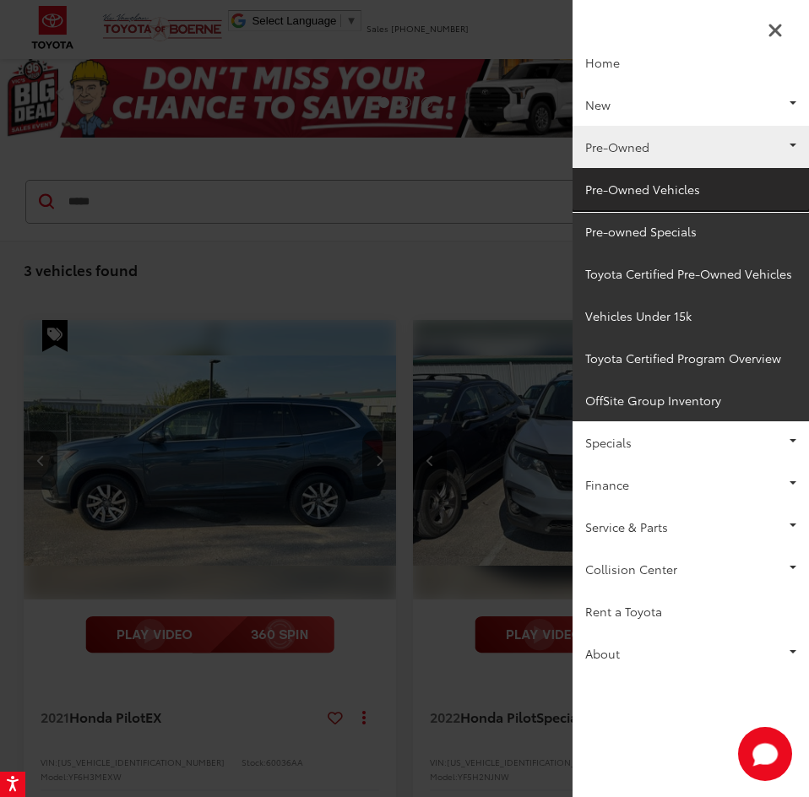
click at [620, 190] on link "Pre-Owned Vehicles" at bounding box center [691, 189] width 237 height 42
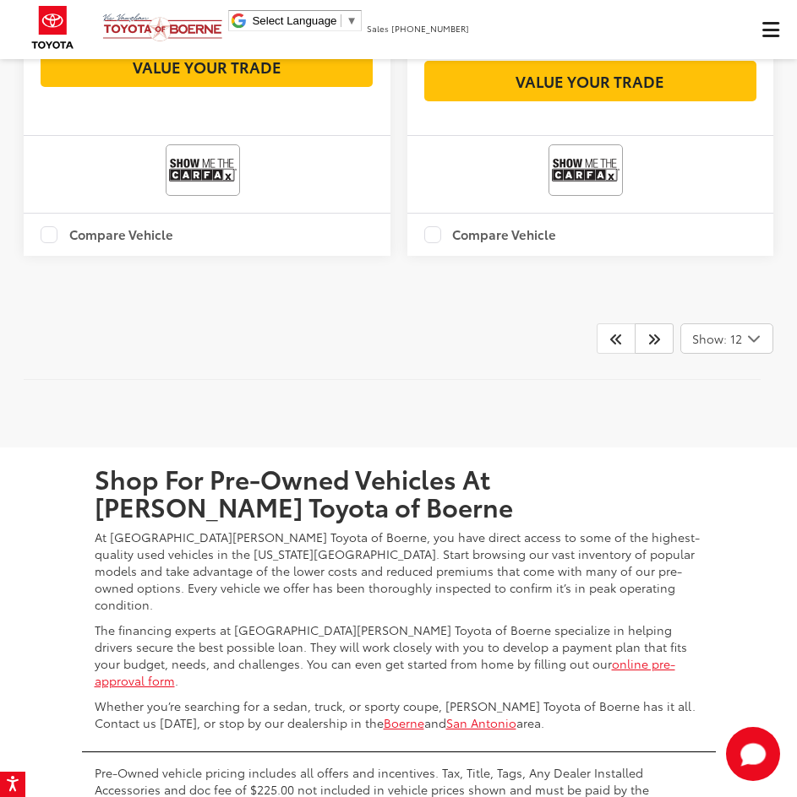
scroll to position [5726, 0]
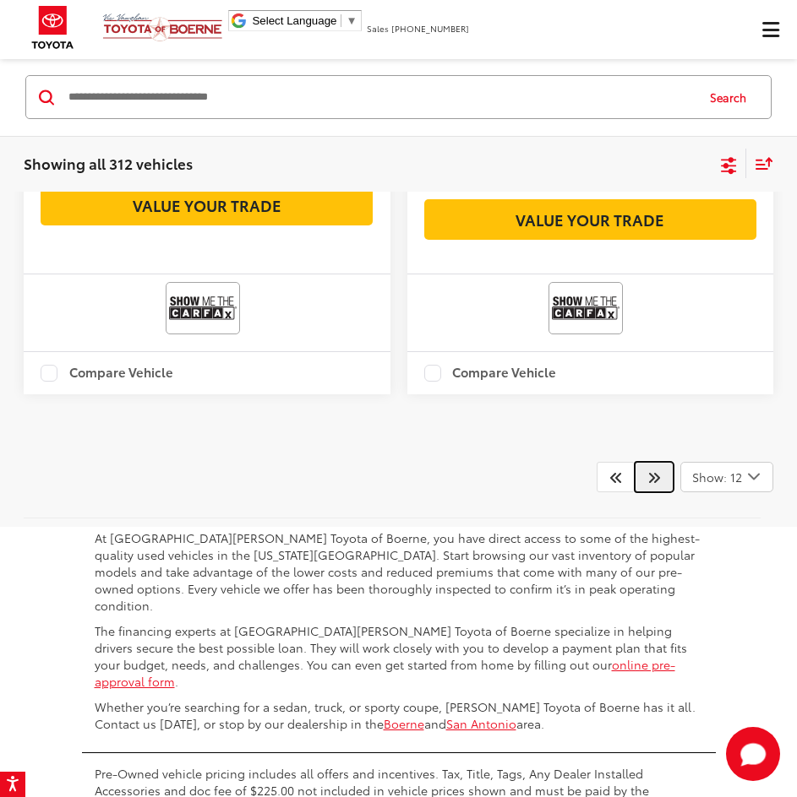
click at [667, 492] on link at bounding box center [653, 477] width 39 height 30
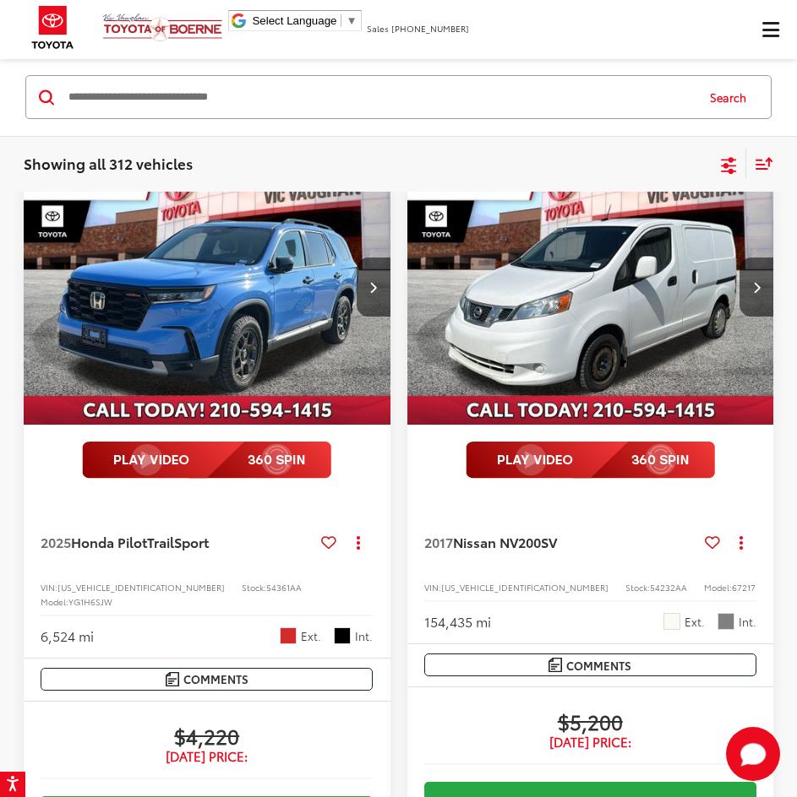
scroll to position [161, 0]
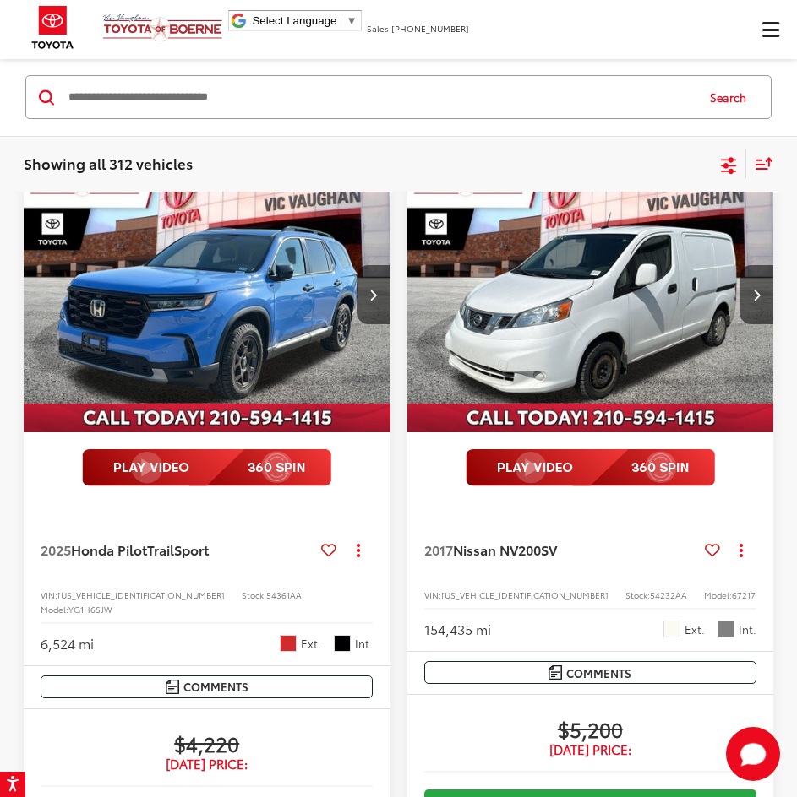
click at [380, 140] on div "Showing all 312 vehicles Clear All + 0 test Sort Price: High to Low Price: Low …" at bounding box center [398, 164] width 797 height 57
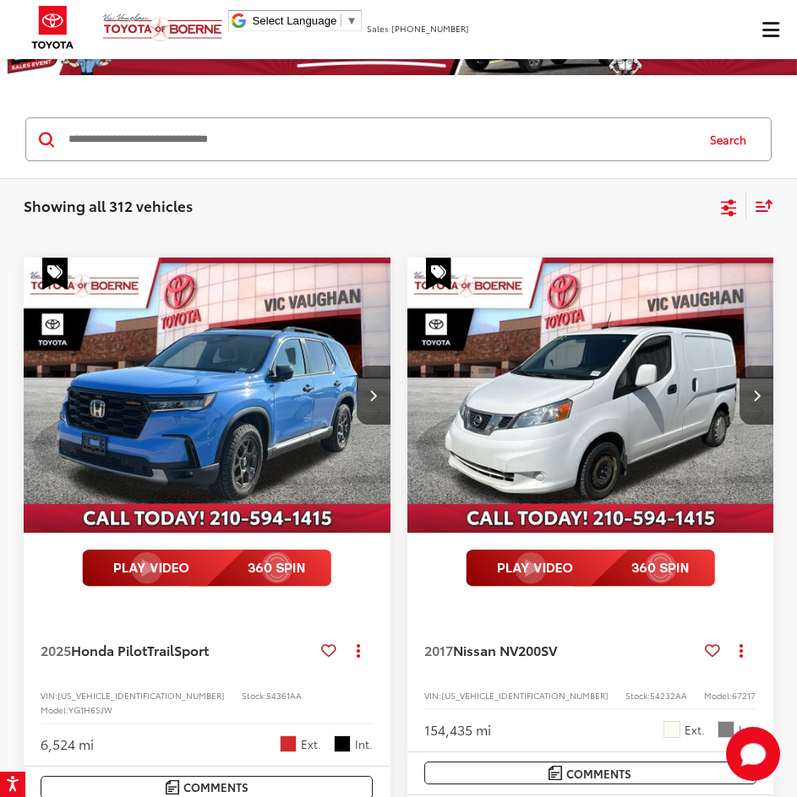
scroll to position [0, 0]
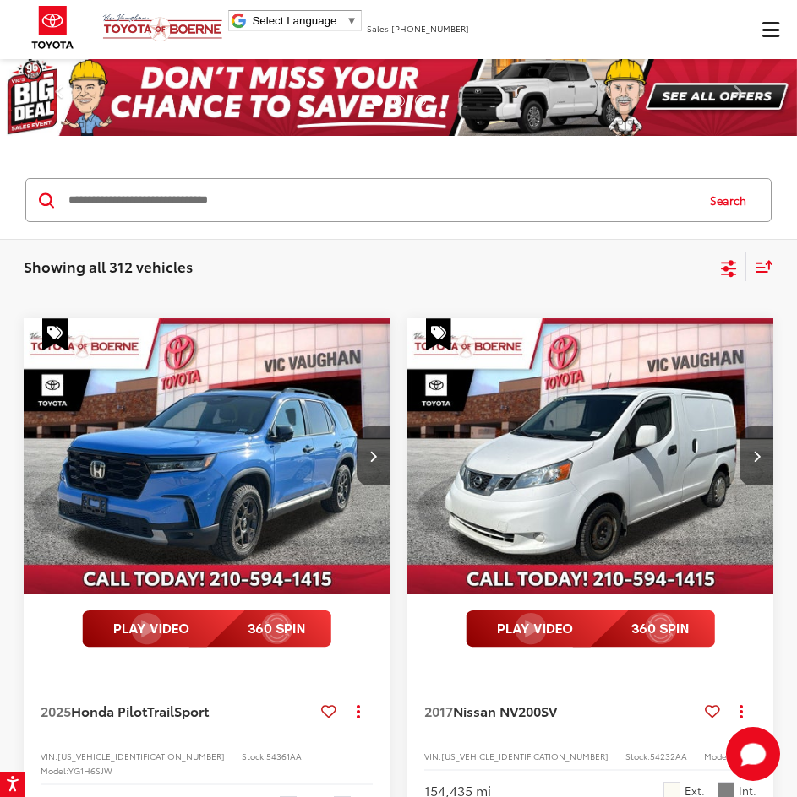
click at [323, 264] on div "Showing all 312 vehicles Clear All + 0" at bounding box center [371, 266] width 694 height 17
click at [324, 266] on div "Showing all 312 vehicles Clear All + 0" at bounding box center [371, 266] width 694 height 17
click at [311, 293] on div "Showing all 312 vehicles Clear All + 0 test Sort Price: High to Low Price: Low …" at bounding box center [398, 266] width 797 height 57
drag, startPoint x: 239, startPoint y: 258, endPoint x: -113, endPoint y: 259, distance: 352.3
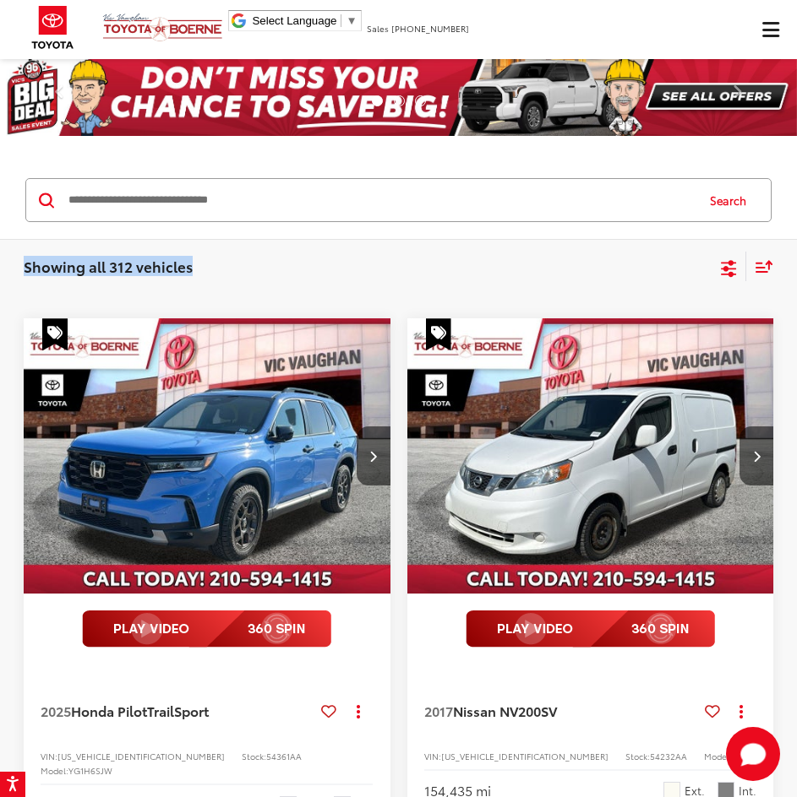
click at [0, 259] on html "Accessibility Screen-Reader Guide, Feedback, and Issue Reporting | New window […" at bounding box center [398, 398] width 797 height 797
click at [330, 261] on div "Showing all 312 vehicles Clear All + 0" at bounding box center [371, 266] width 694 height 17
drag, startPoint x: 46, startPoint y: 268, endPoint x: -82, endPoint y: 257, distance: 128.9
click at [0, 257] on html "Accessibility Screen-Reader Guide, Feedback, and Issue Reporting | New window […" at bounding box center [398, 398] width 797 height 797
click at [292, 261] on div "Showing all 312 vehicles Clear All + 0" at bounding box center [371, 266] width 694 height 17
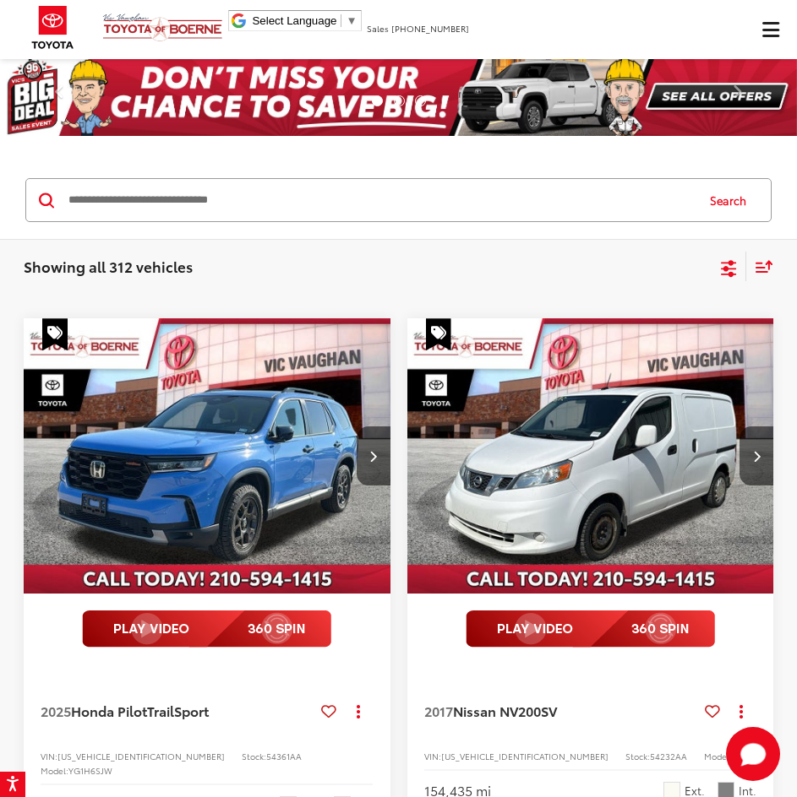
click at [728, 279] on icon "Select filters" at bounding box center [728, 268] width 21 height 21
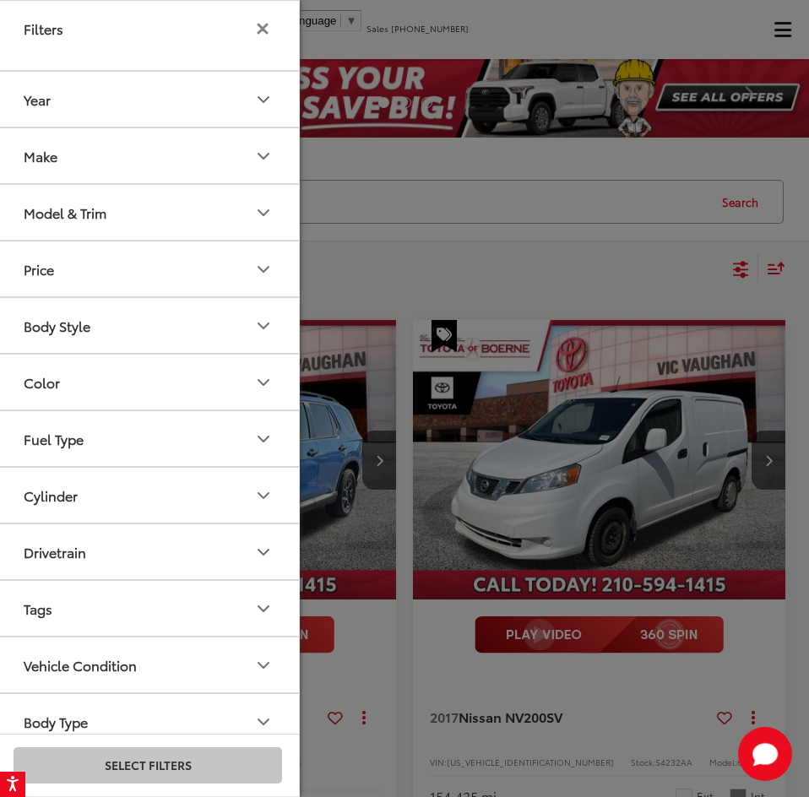
click at [271, 28] on button "Filters" at bounding box center [263, 29] width 22 height 14
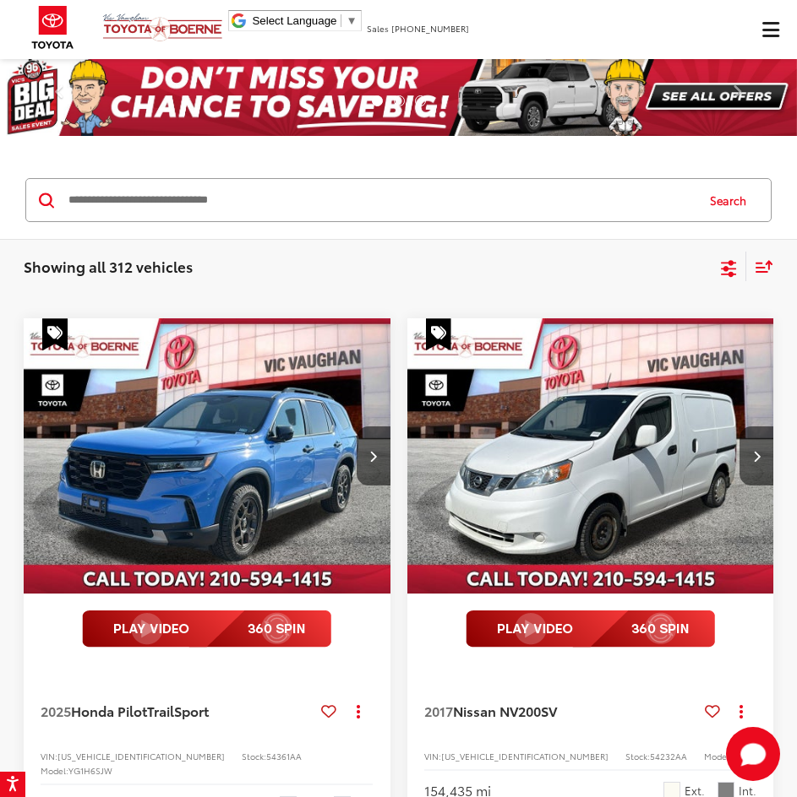
click at [136, 9] on ul "[PERSON_NAME] Toyota of Boerne" at bounding box center [122, 27] width 210 height 55
click at [142, 24] on img at bounding box center [162, 28] width 121 height 30
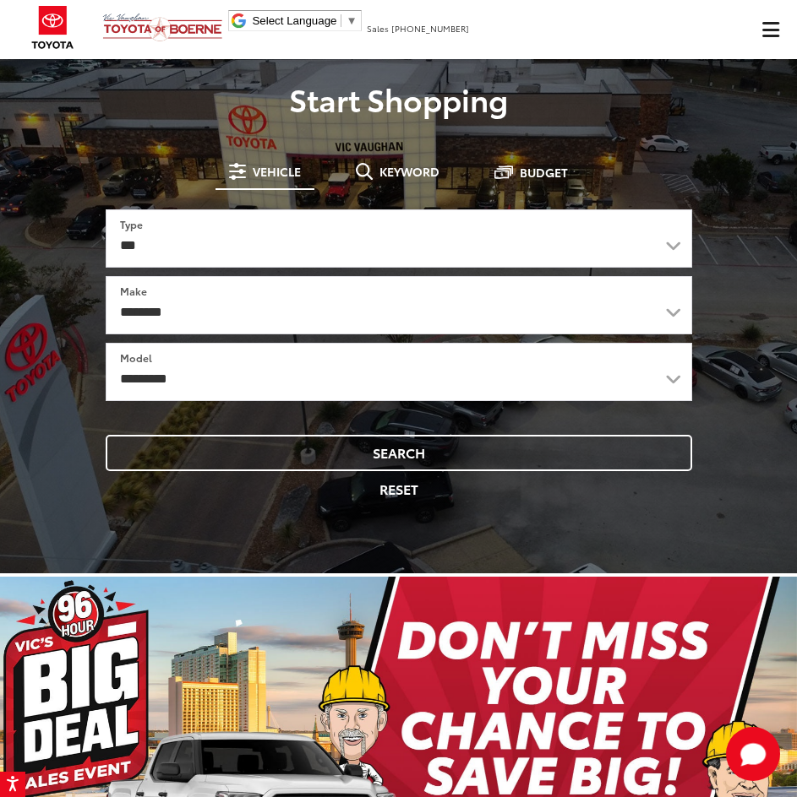
click at [772, 34] on span "Click to show site navigation" at bounding box center [770, 30] width 17 height 14
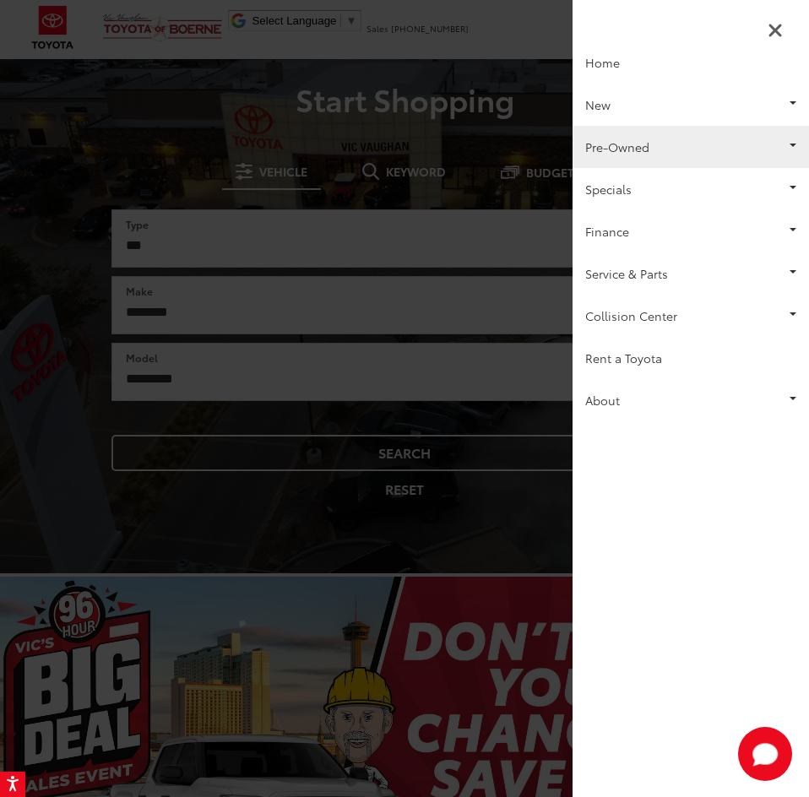
click at [696, 144] on link "Pre-Owned" at bounding box center [691, 147] width 237 height 42
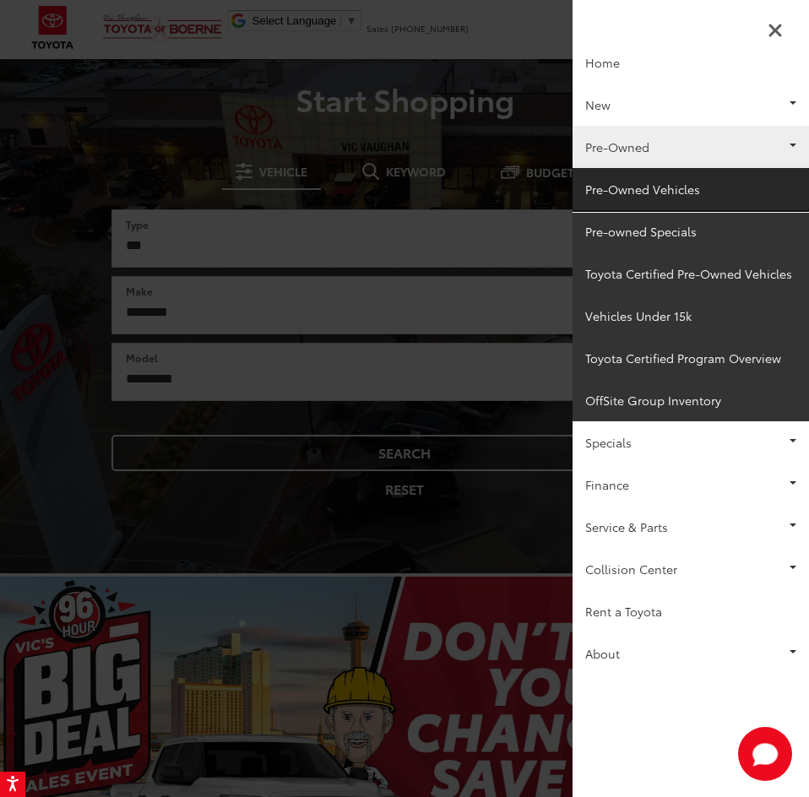
click at [678, 188] on link "Pre-Owned Vehicles" at bounding box center [691, 189] width 237 height 42
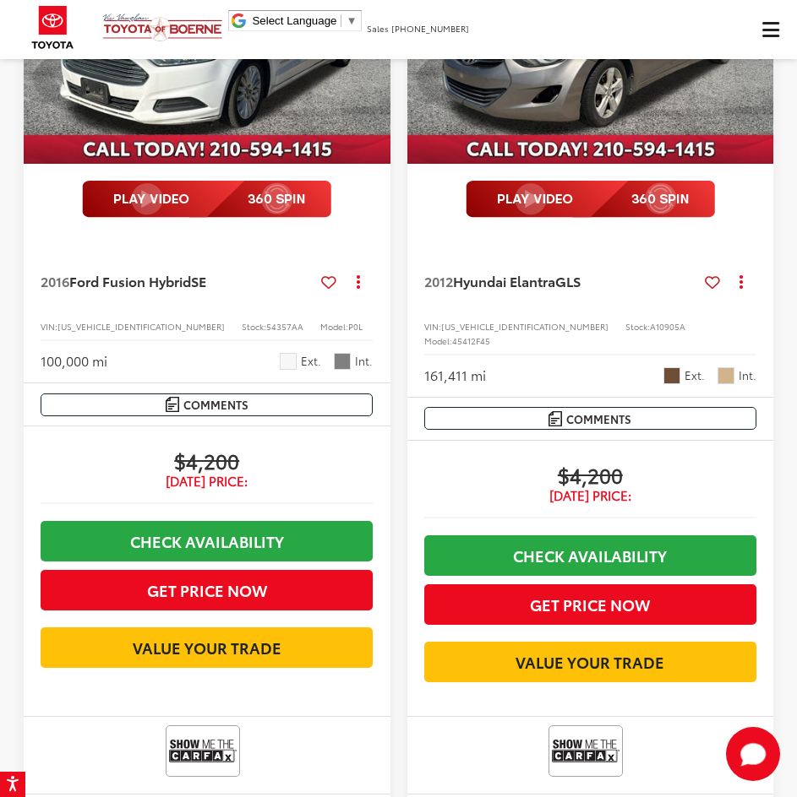
scroll to position [5066, 0]
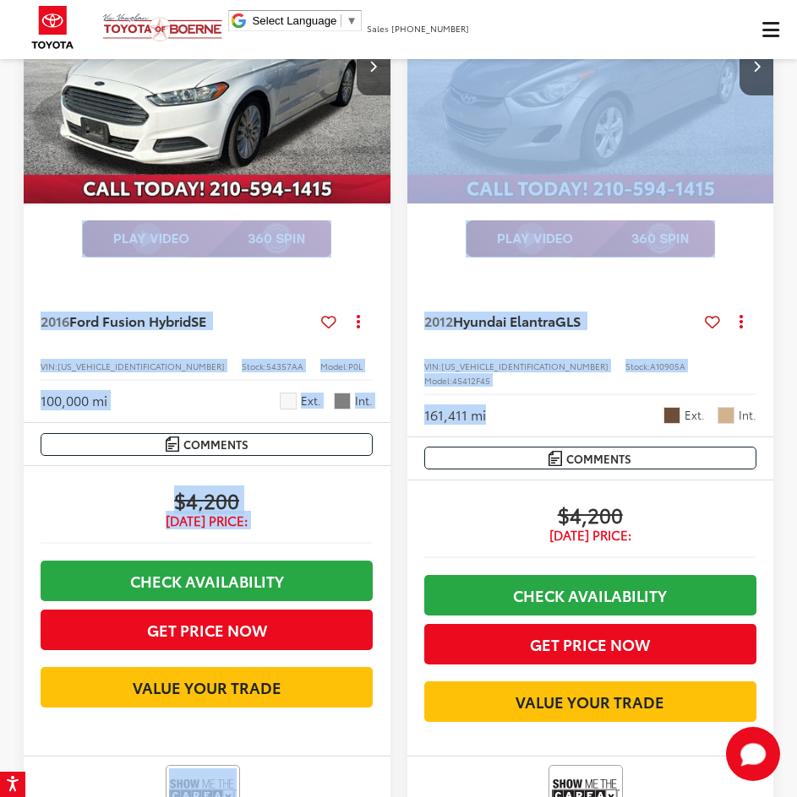
drag, startPoint x: 400, startPoint y: 435, endPoint x: -281, endPoint y: 99, distance: 759.3
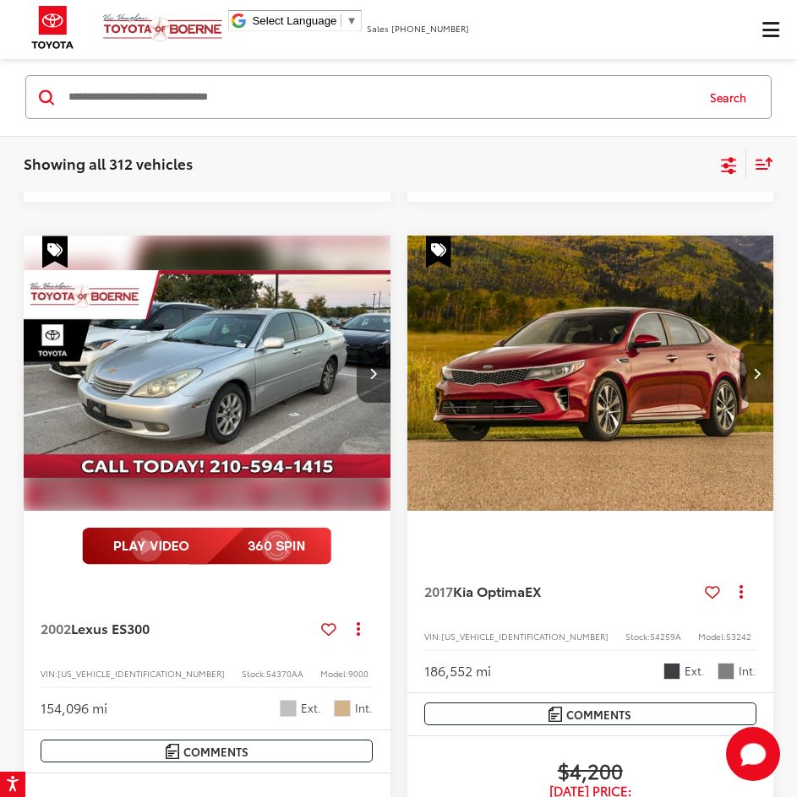
scroll to position [3630, 0]
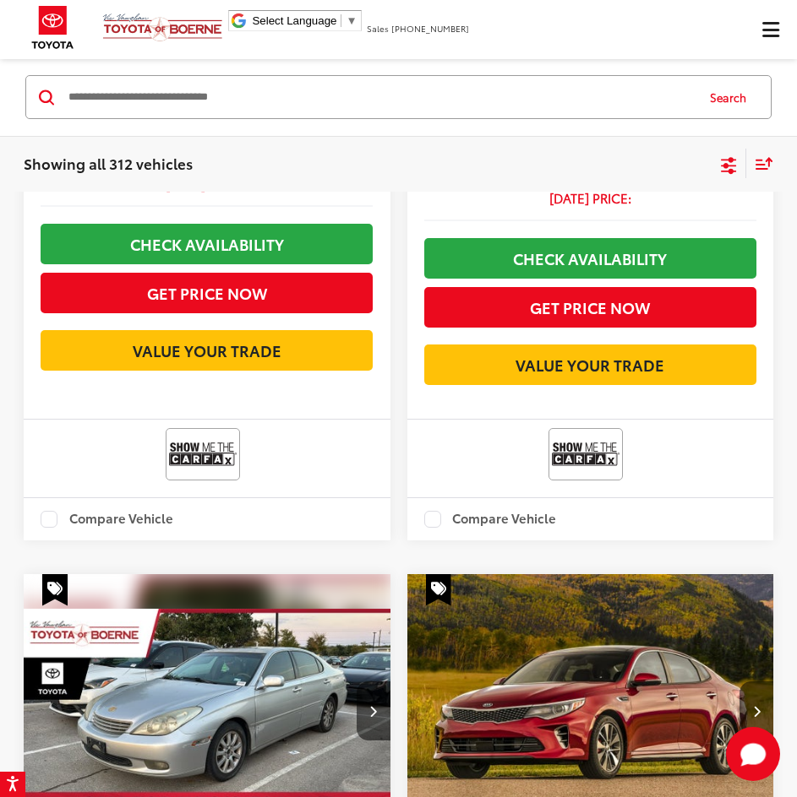
click at [283, 93] on input "Search by Make, Model, or Keyword" at bounding box center [380, 98] width 627 height 41
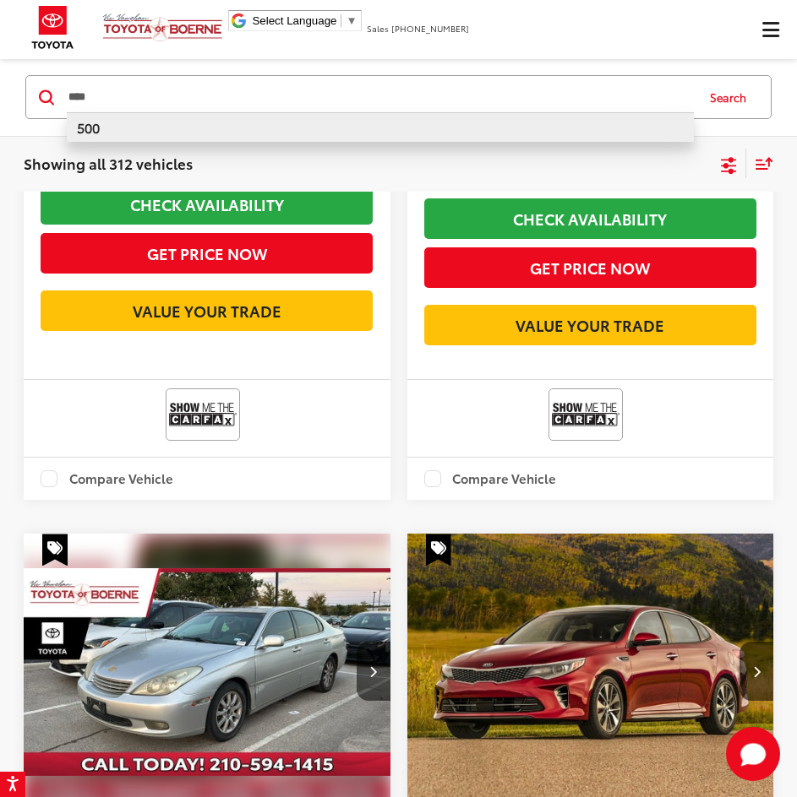
type input "****"
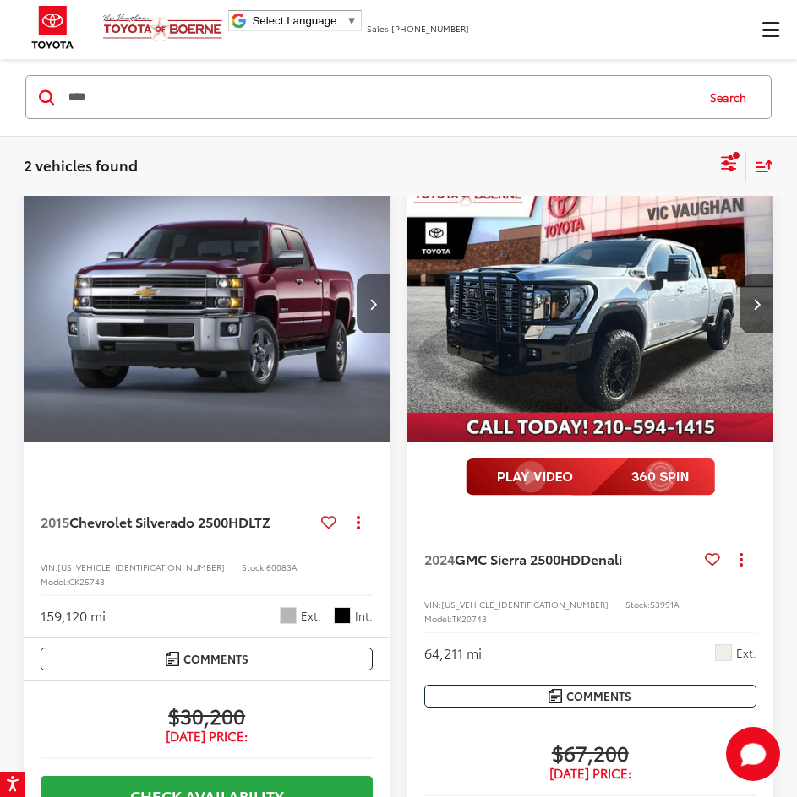
scroll to position [122, 0]
